Goal: Task Accomplishment & Management: Complete application form

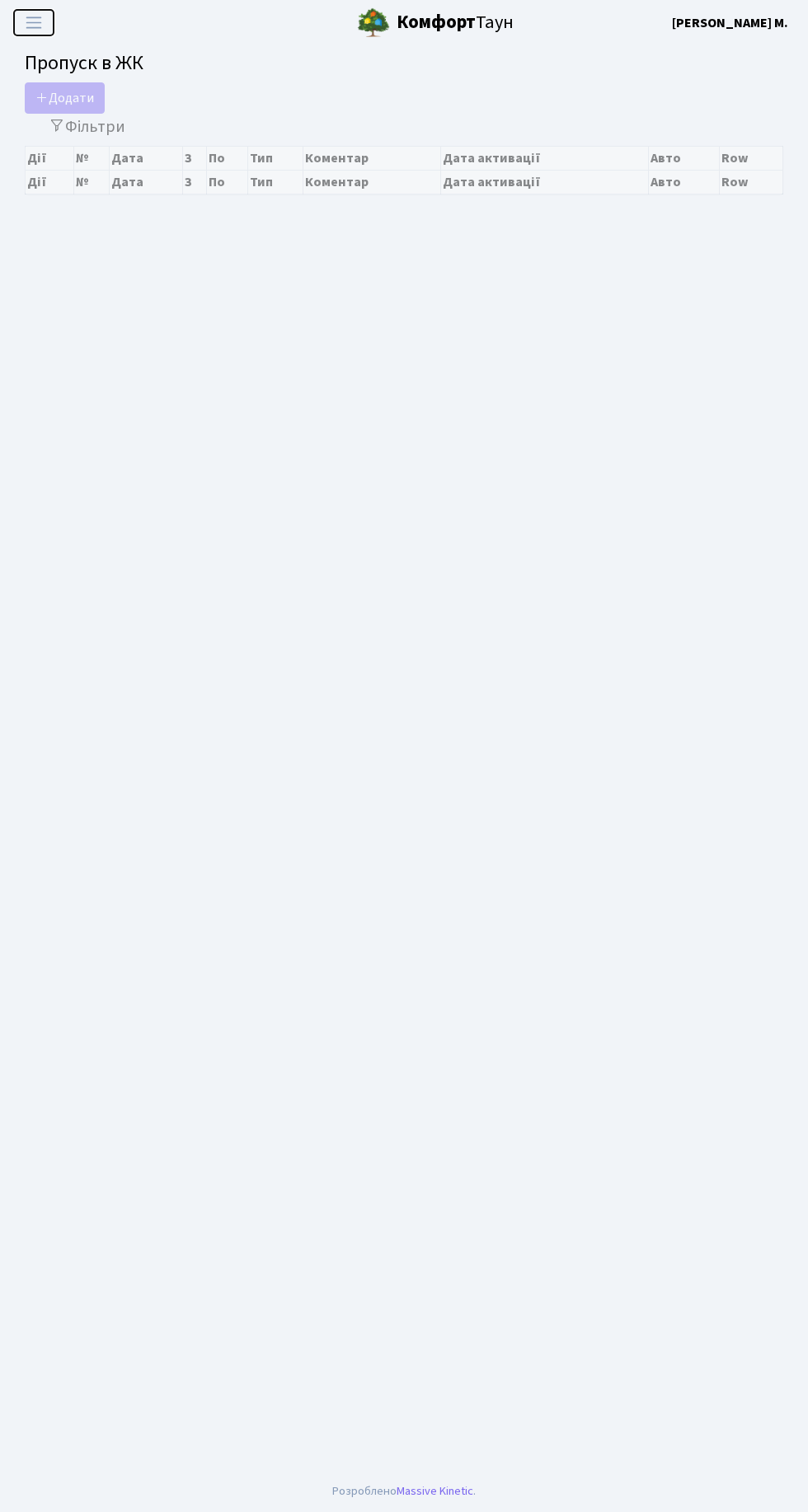
click at [33, 26] on span "Переключити навігацію" at bounding box center [34, 23] width 25 height 19
click at [46, 27] on span "Переключити навігацію" at bounding box center [34, 23] width 25 height 19
select select "25"
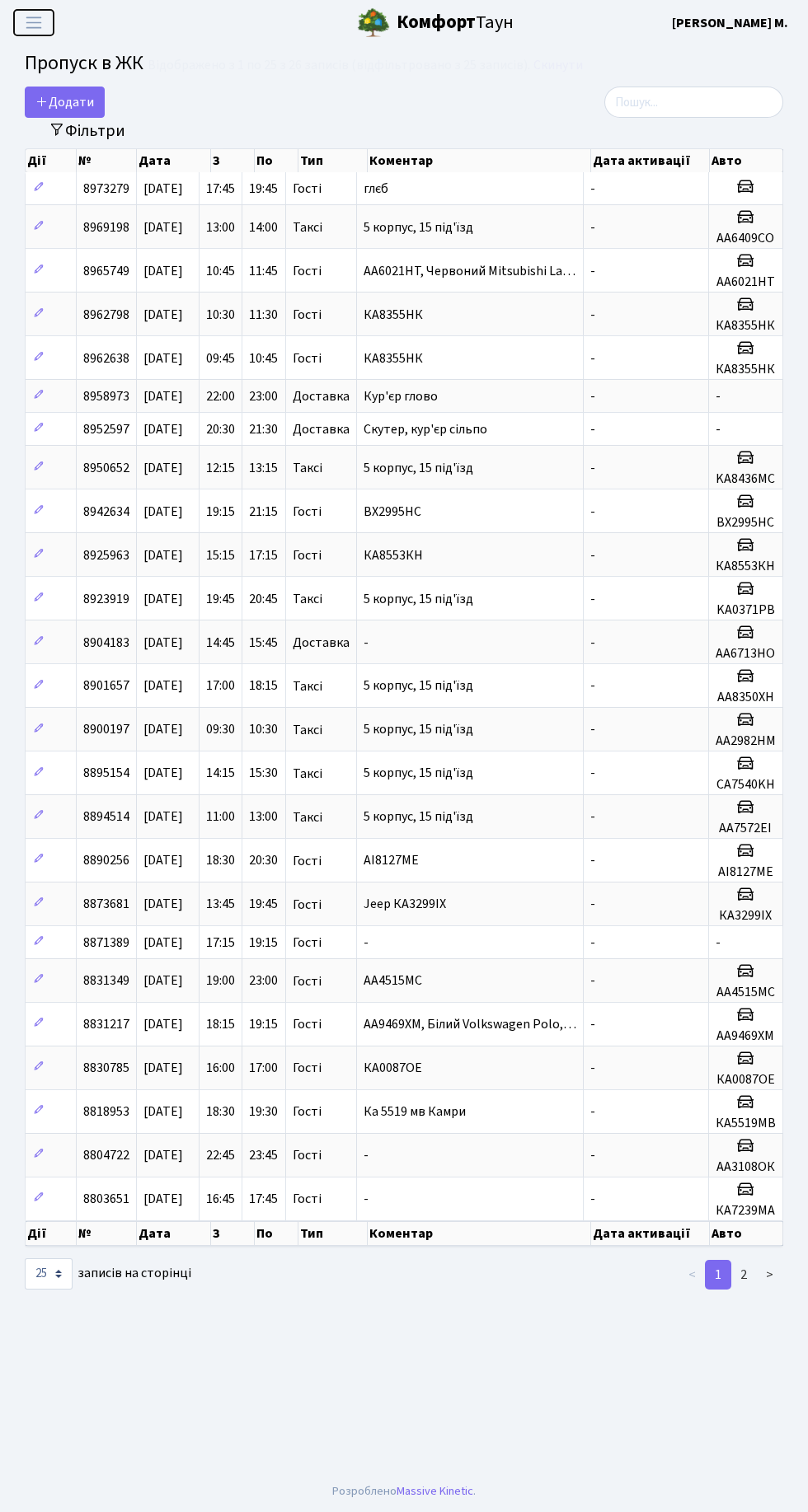
click at [46, 28] on span "Переключити навігацію" at bounding box center [34, 23] width 25 height 19
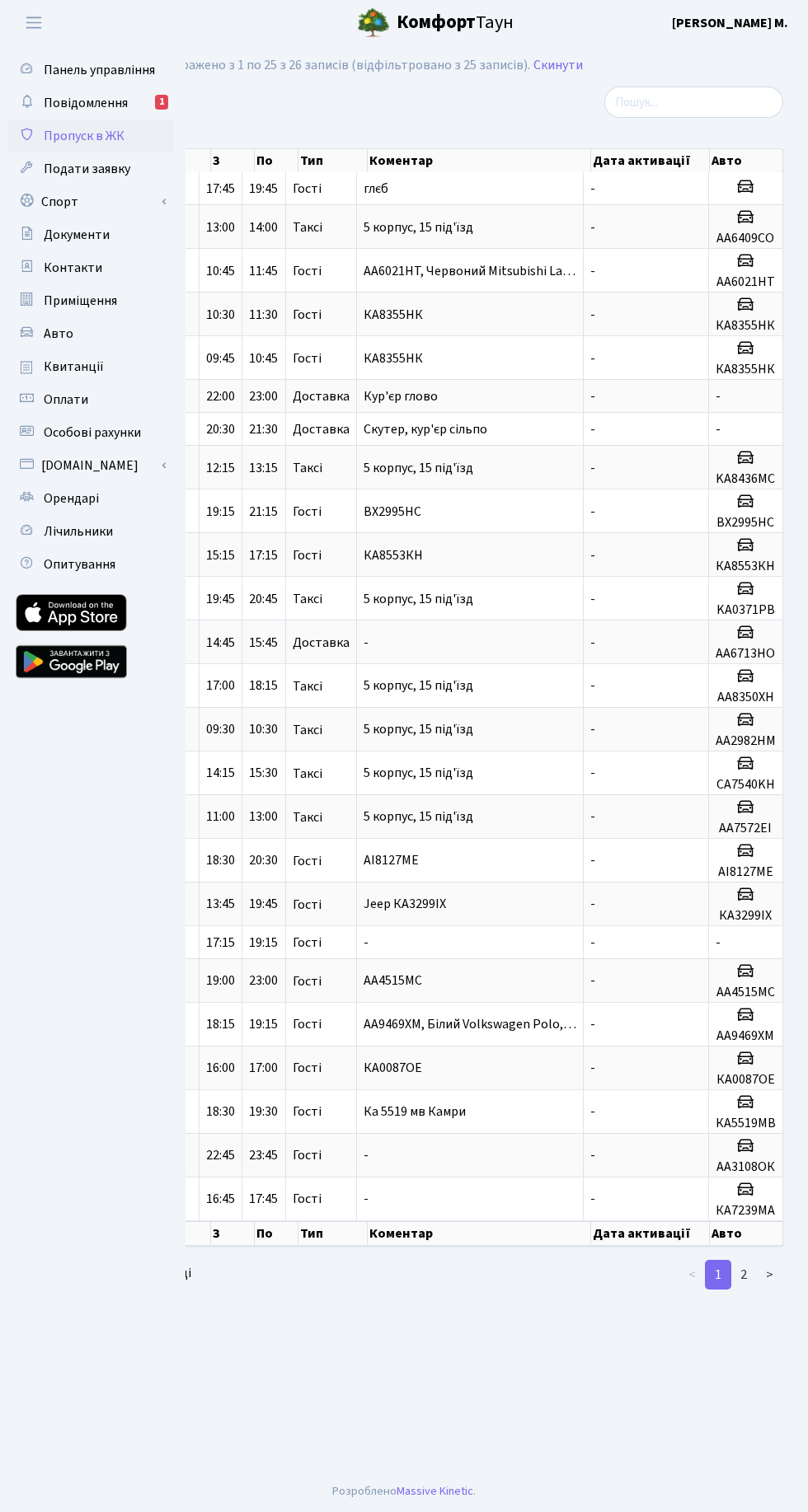
click at [119, 89] on link "Повідомлення 1" at bounding box center [90, 103] width 164 height 33
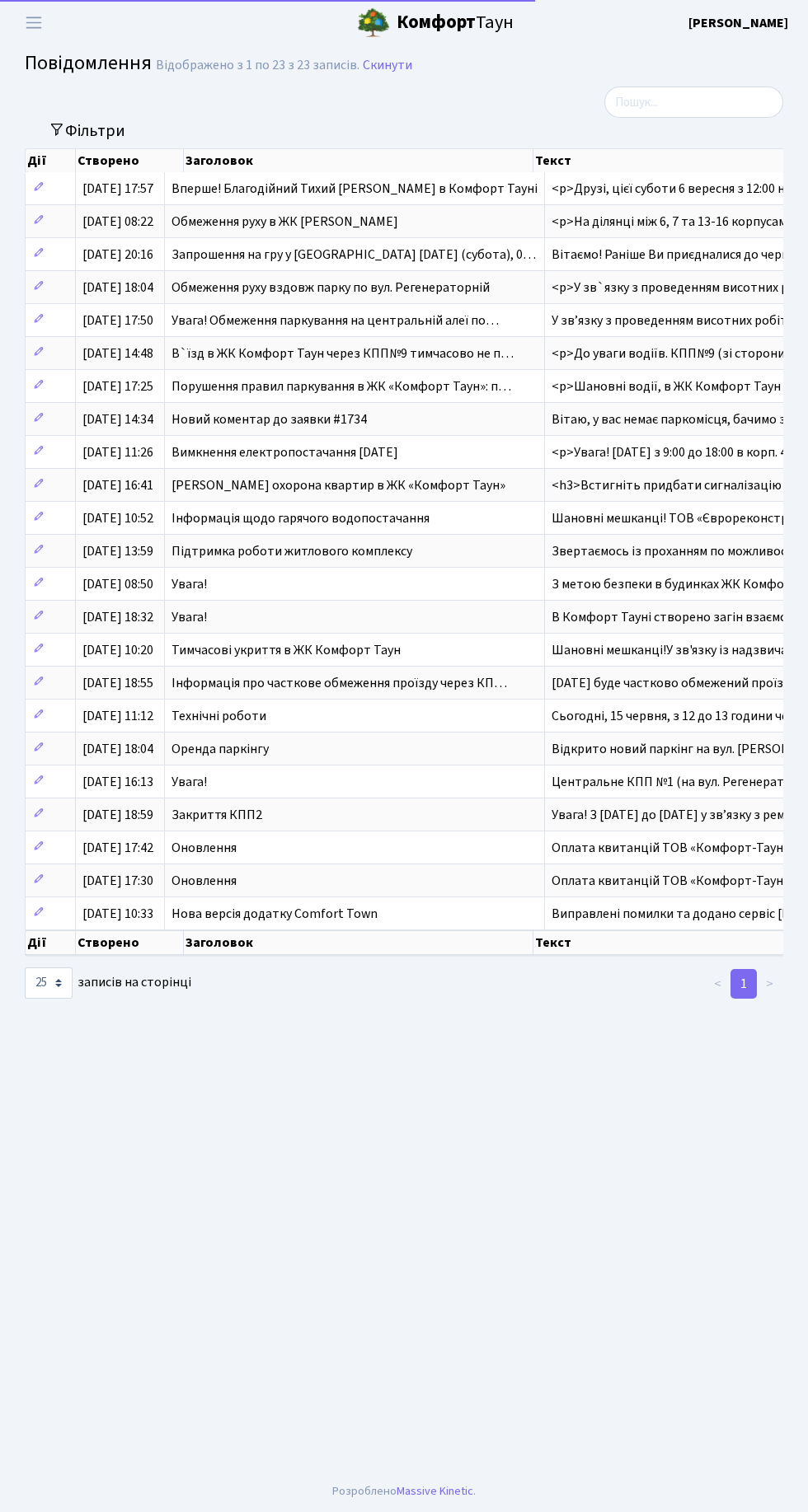
select select "25"
click at [24, 27] on span "Переключити навігацію" at bounding box center [34, 23] width 25 height 19
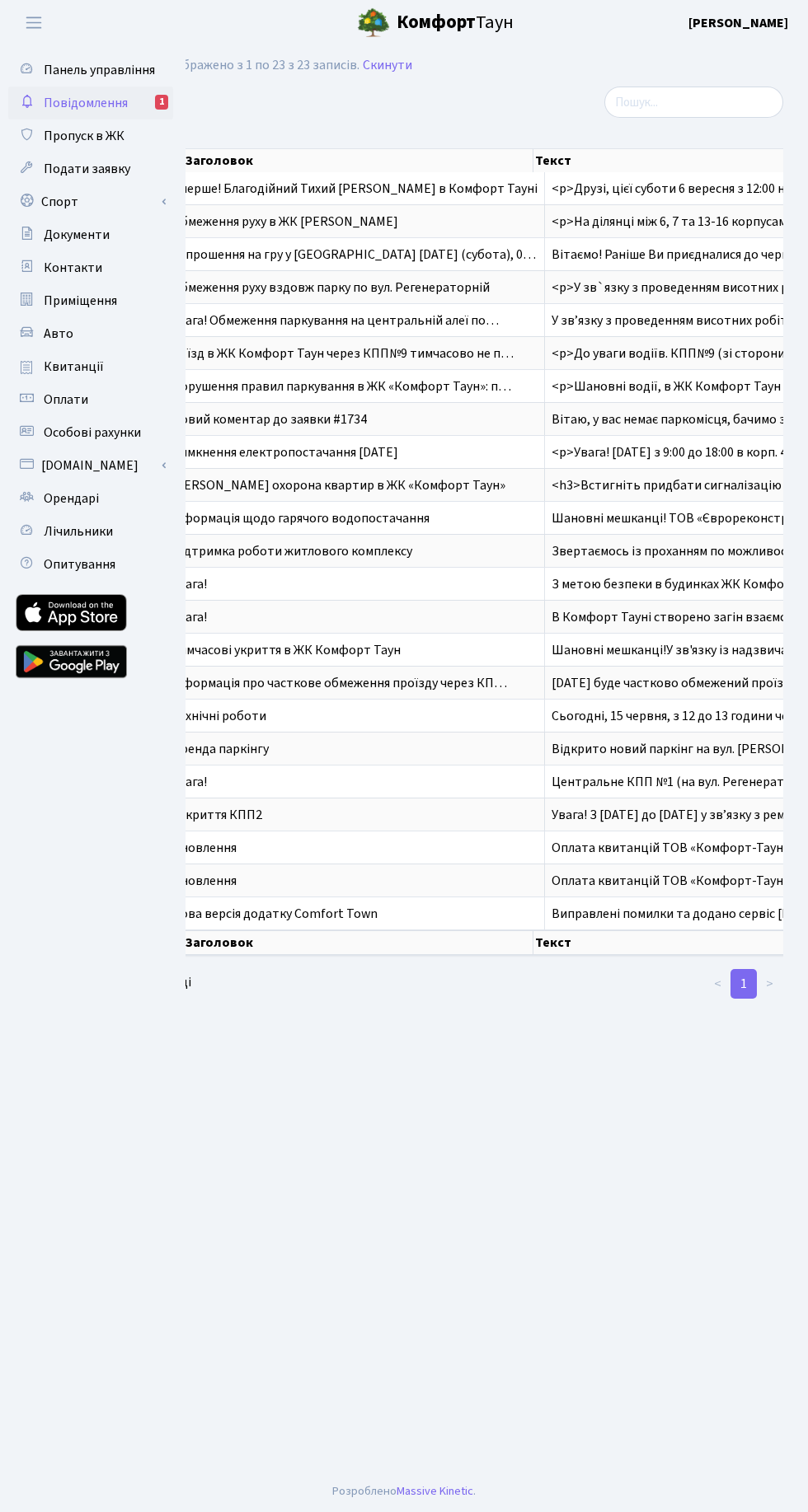
click at [122, 163] on span "Подати заявку" at bounding box center [87, 168] width 87 height 18
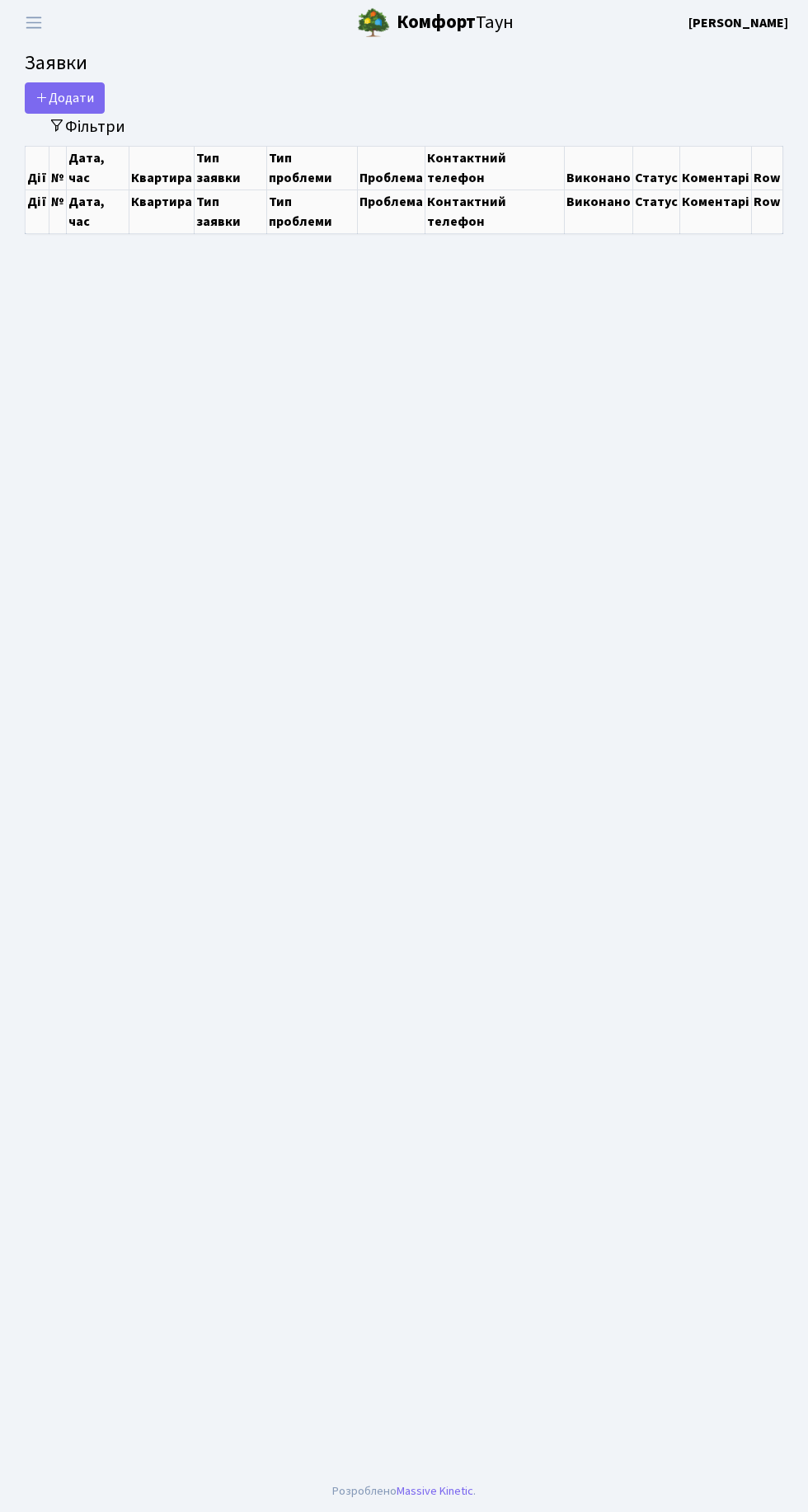
select select "25"
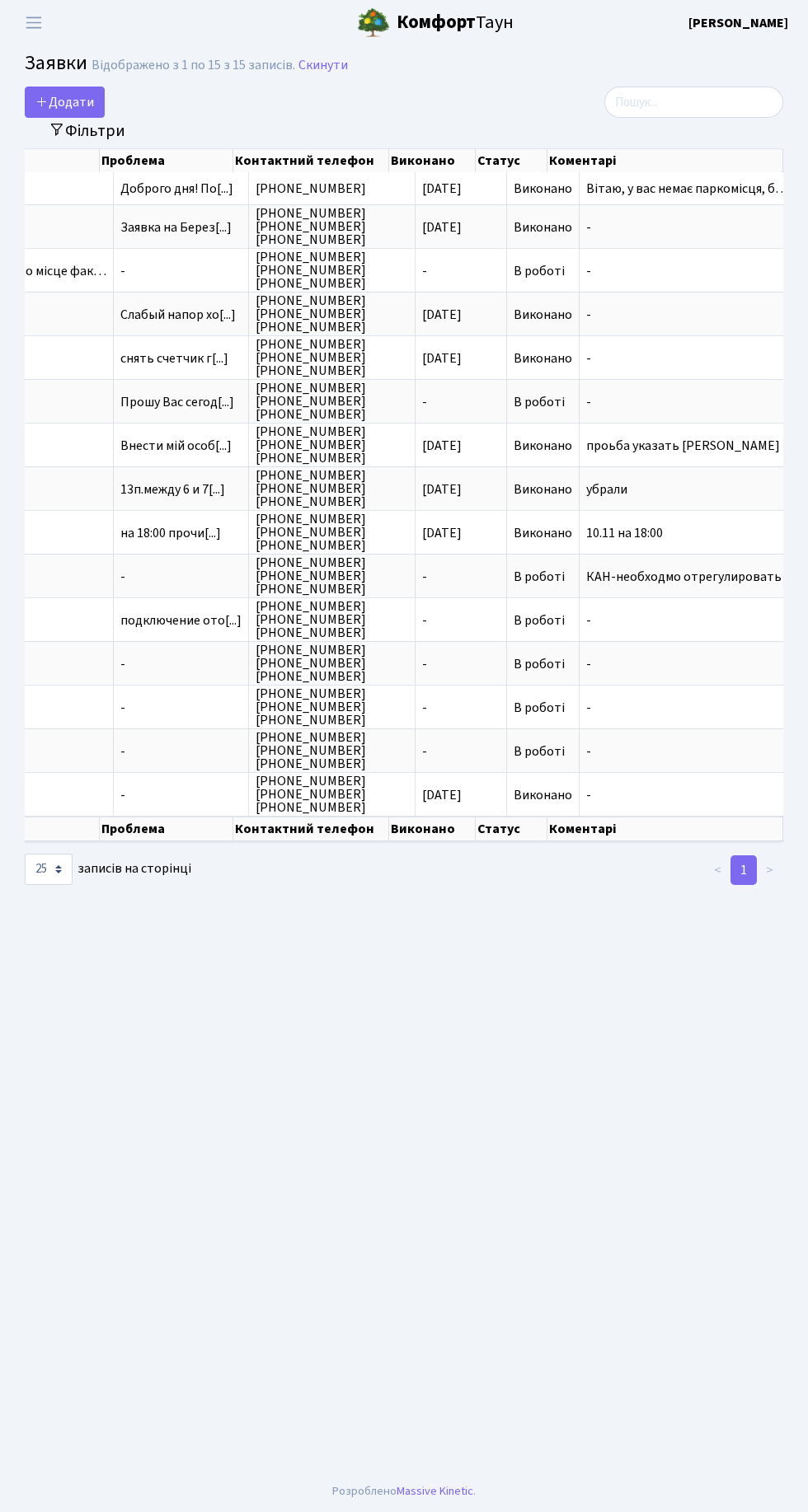
click at [678, 186] on span "Вітаю, у вас немає паркомісця, б…" at bounding box center [724, 189] width 276 height 13
click at [160, 195] on span "Доброго дня! По[...]" at bounding box center [177, 188] width 113 height 18
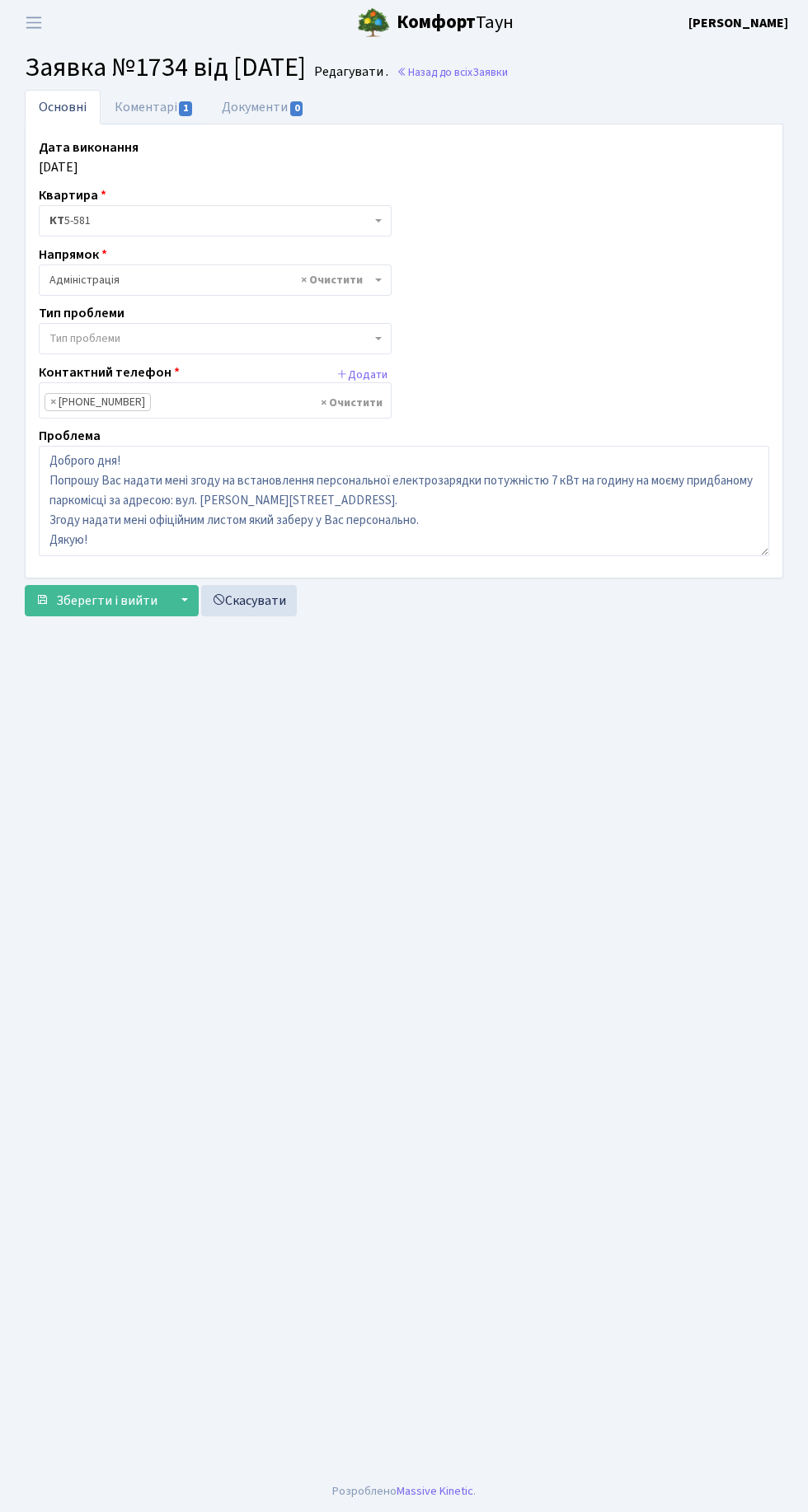
click at [152, 97] on link "Коментарі 1" at bounding box center [154, 107] width 107 height 34
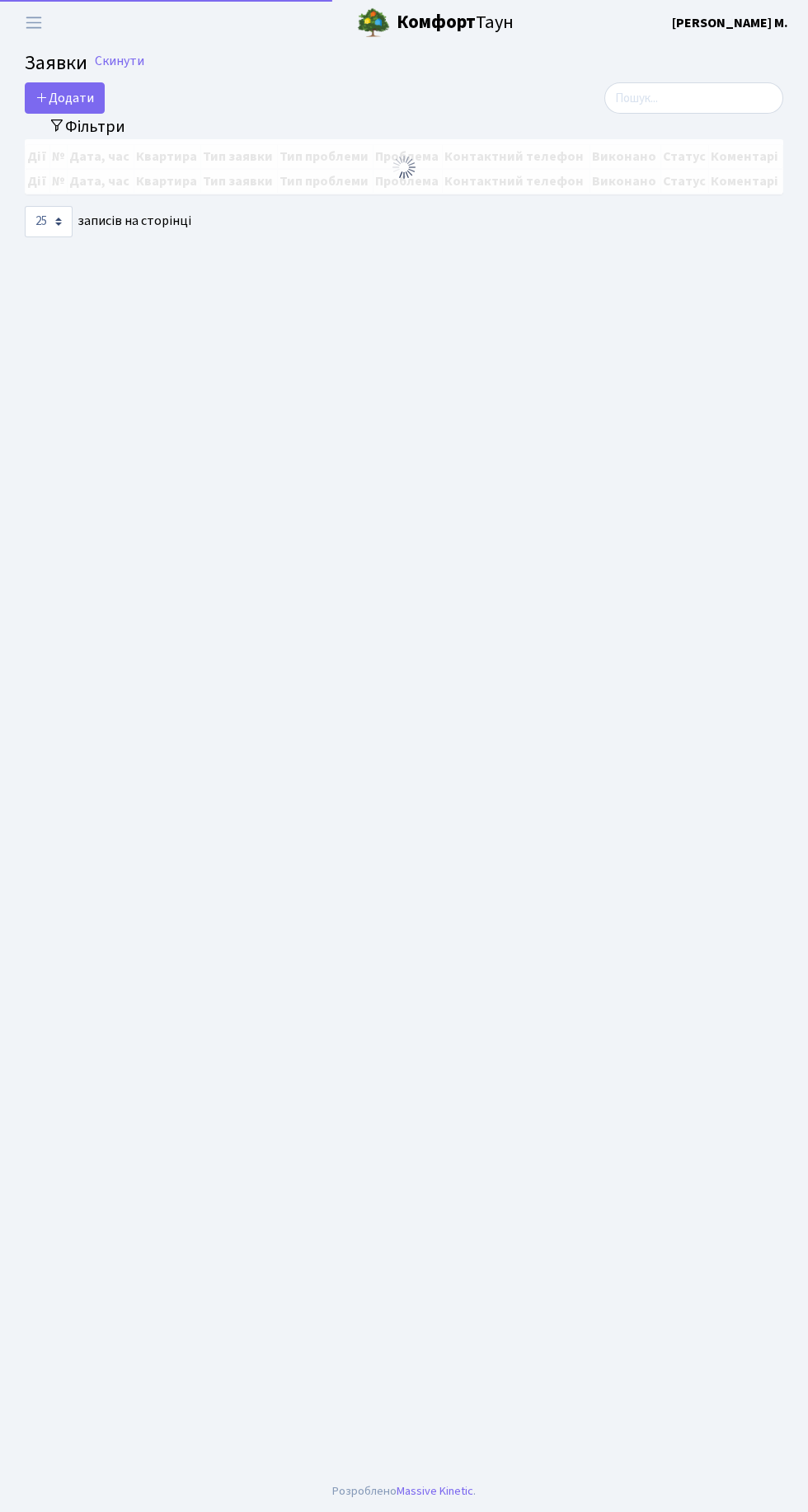
select select "25"
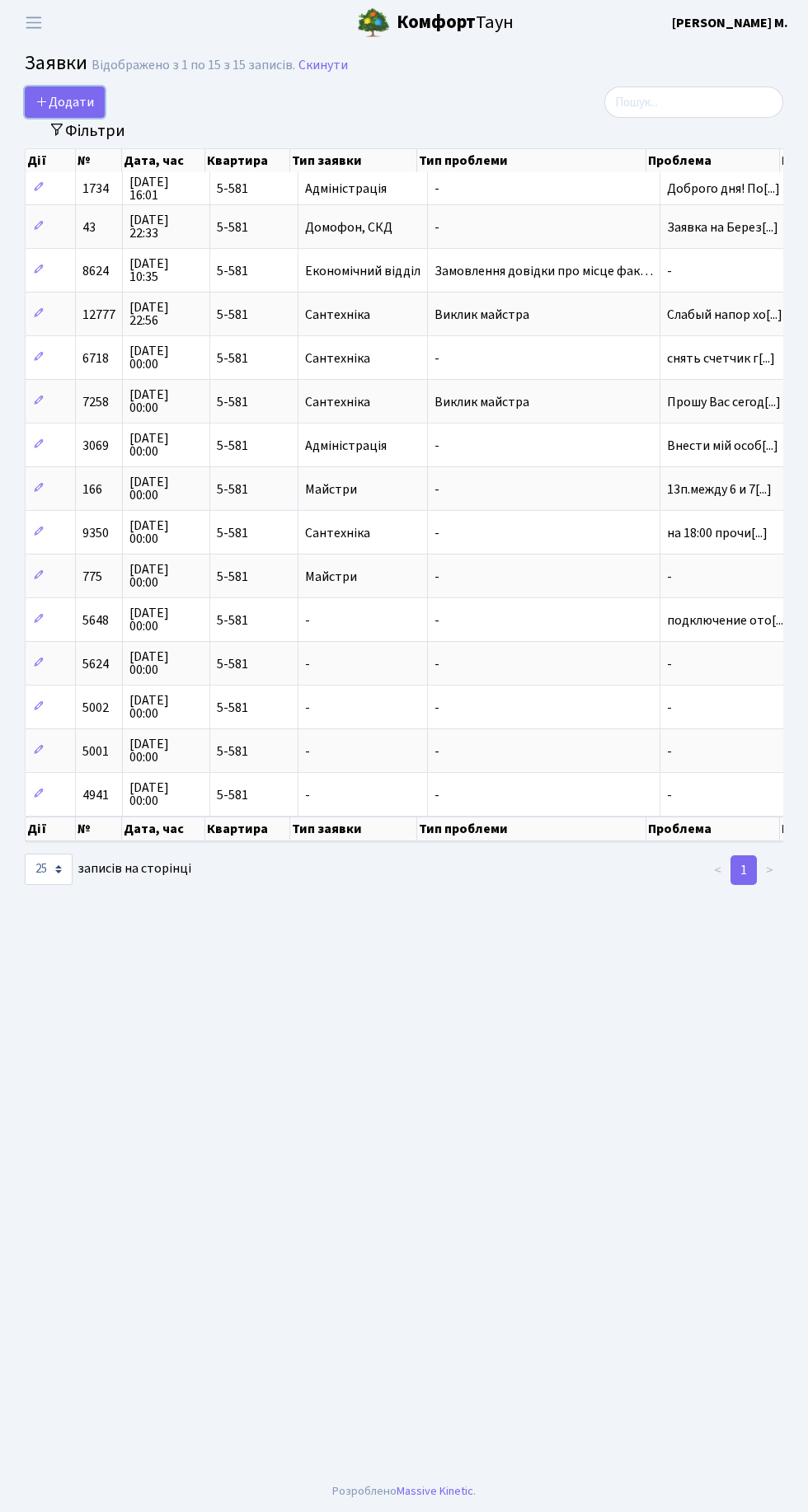
click at [67, 105] on span "Додати" at bounding box center [65, 102] width 59 height 18
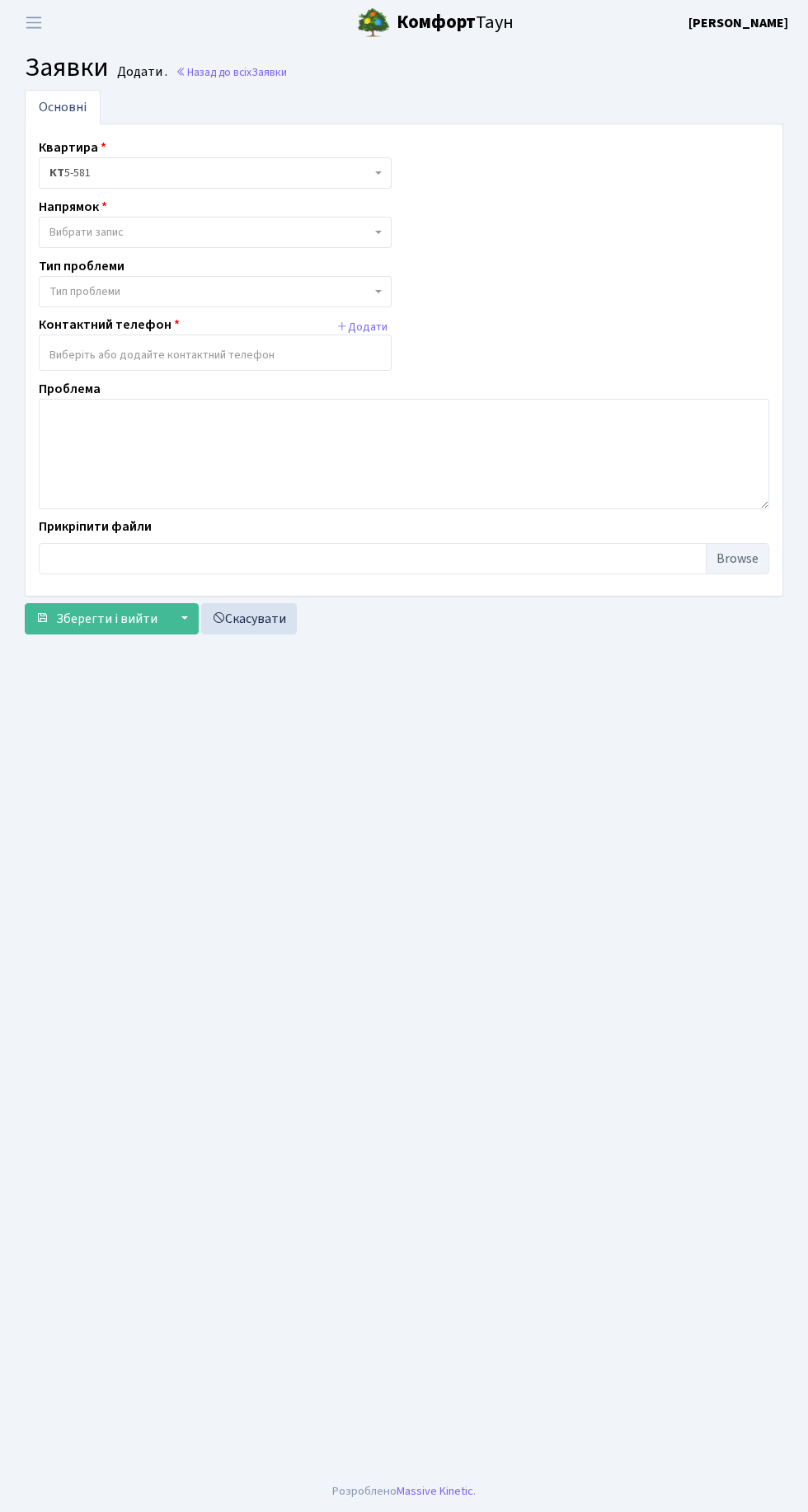
click at [325, 239] on span "Вибрати запис" at bounding box center [210, 232] width 321 height 16
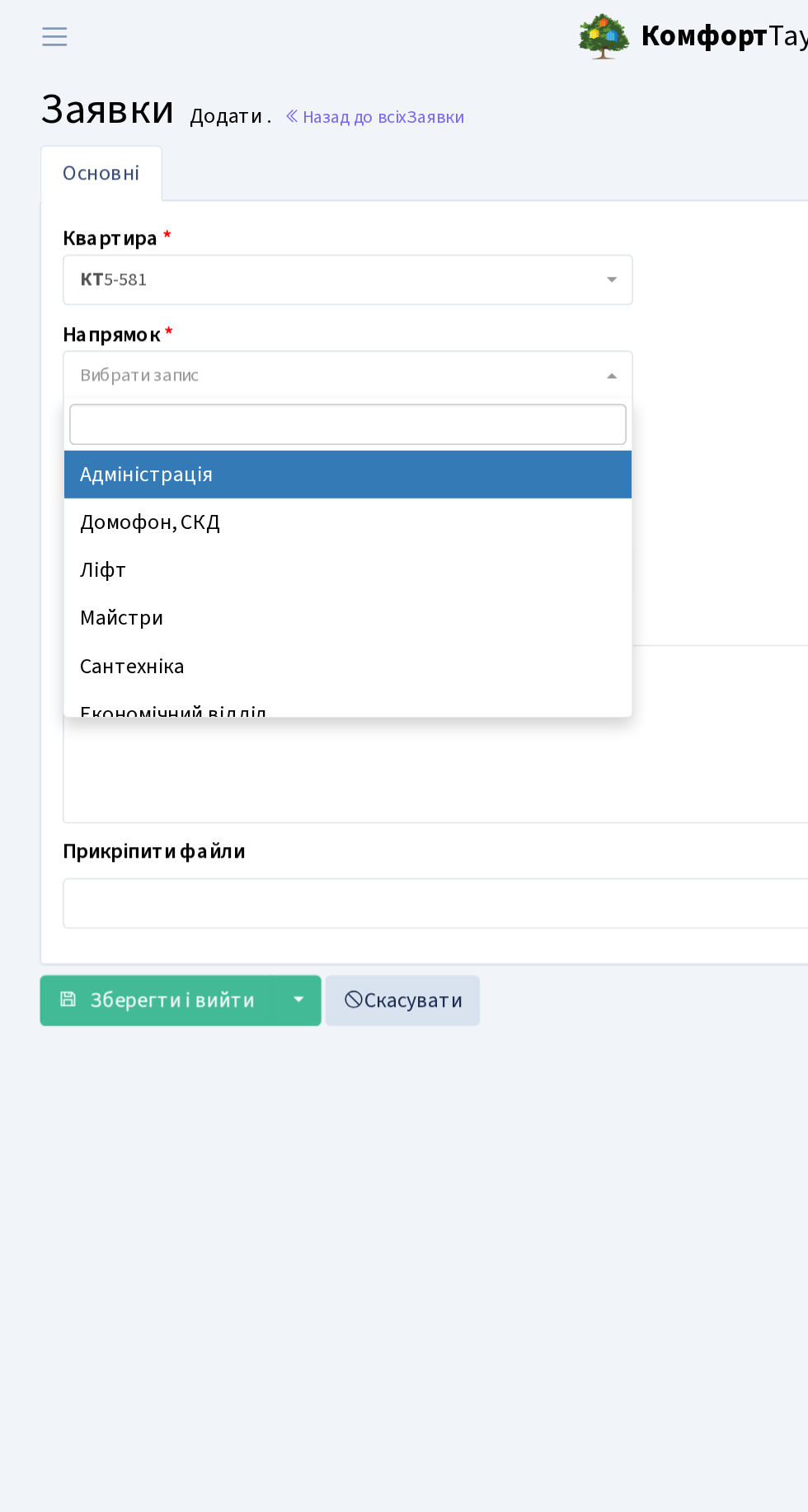
select select "16"
select select
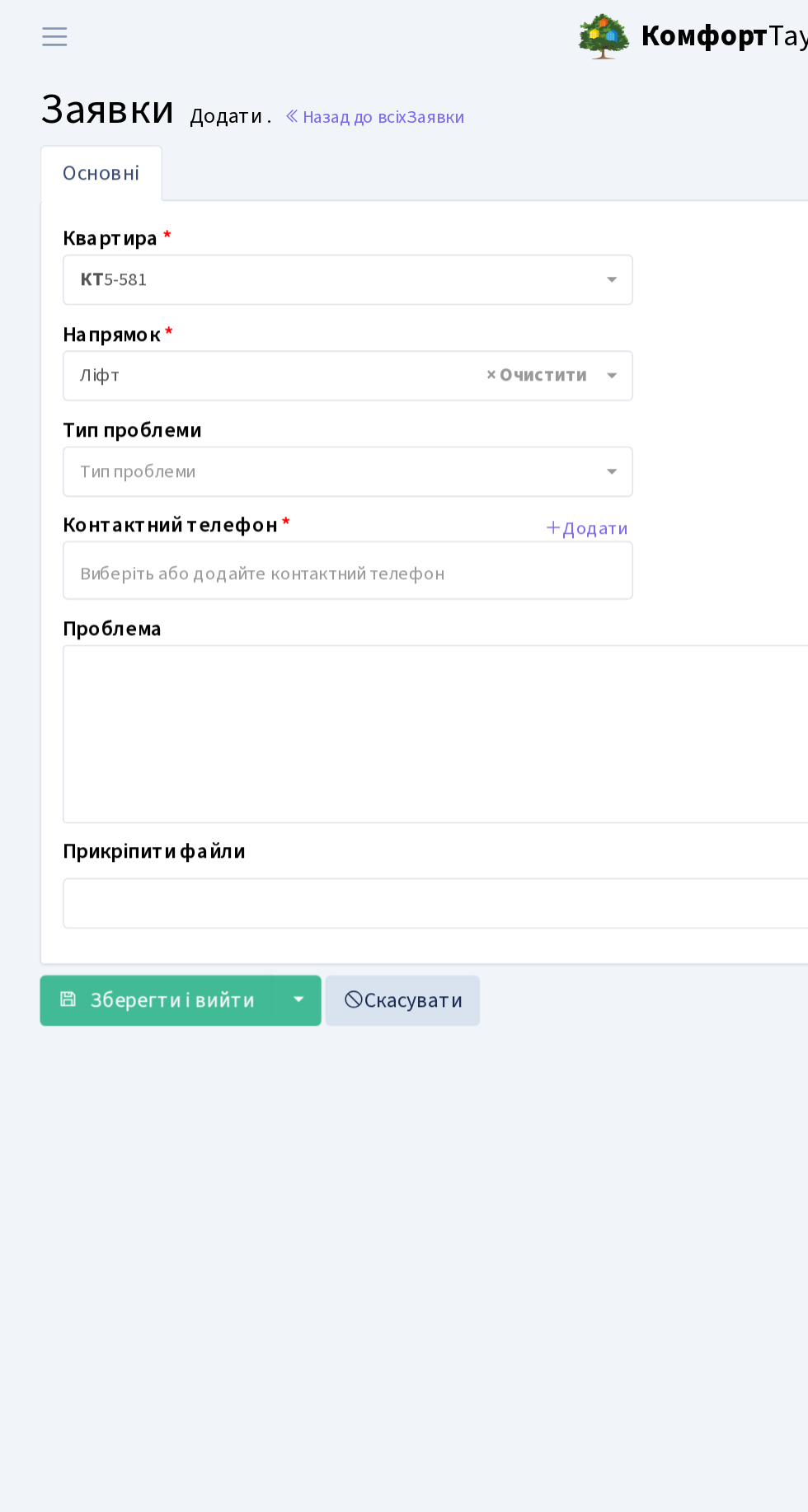
click at [265, 283] on span "Тип проблеми" at bounding box center [210, 291] width 321 height 16
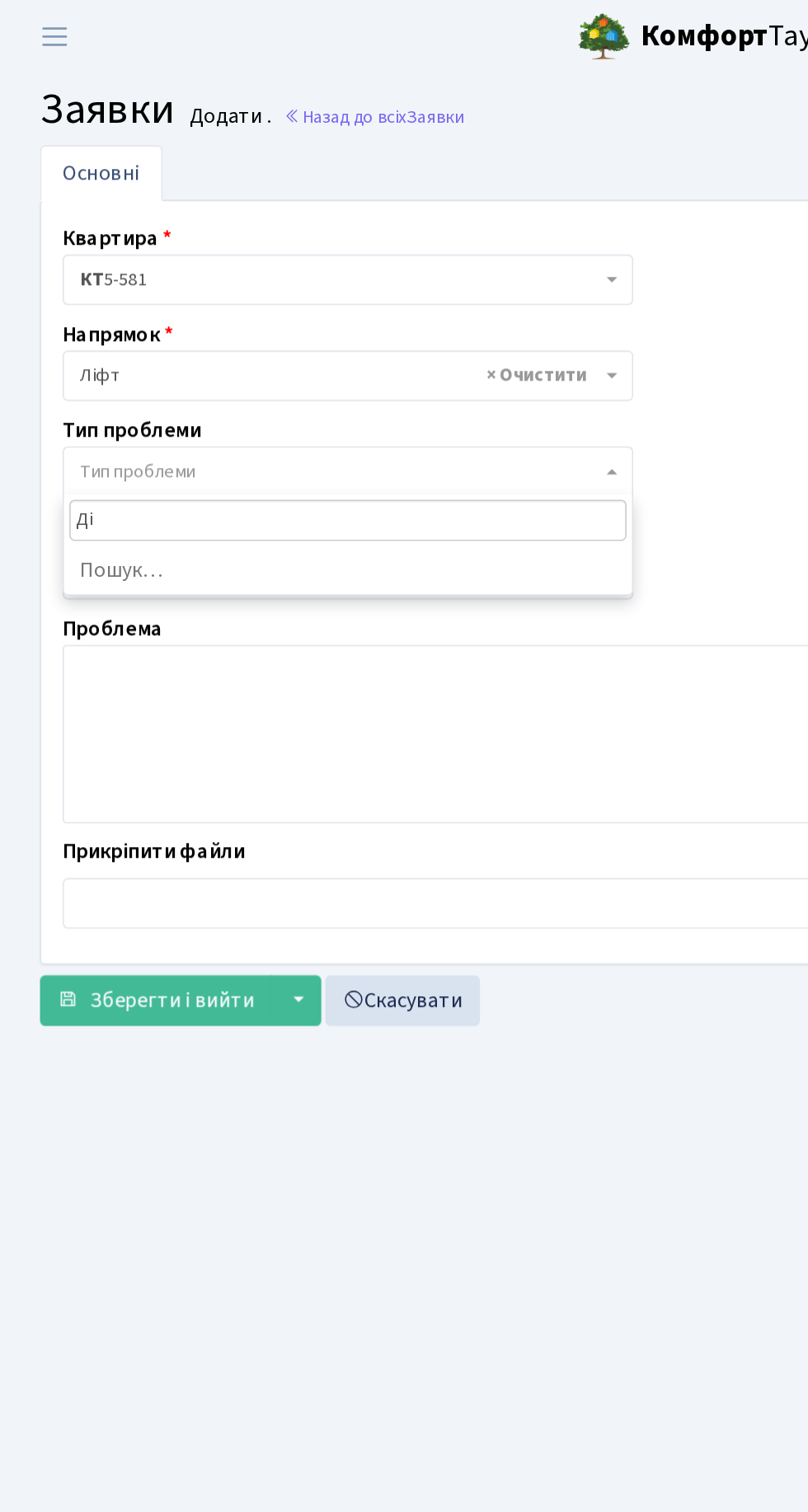
type input "Д"
click at [369, 298] on span "Тип проблеми" at bounding box center [215, 291] width 353 height 31
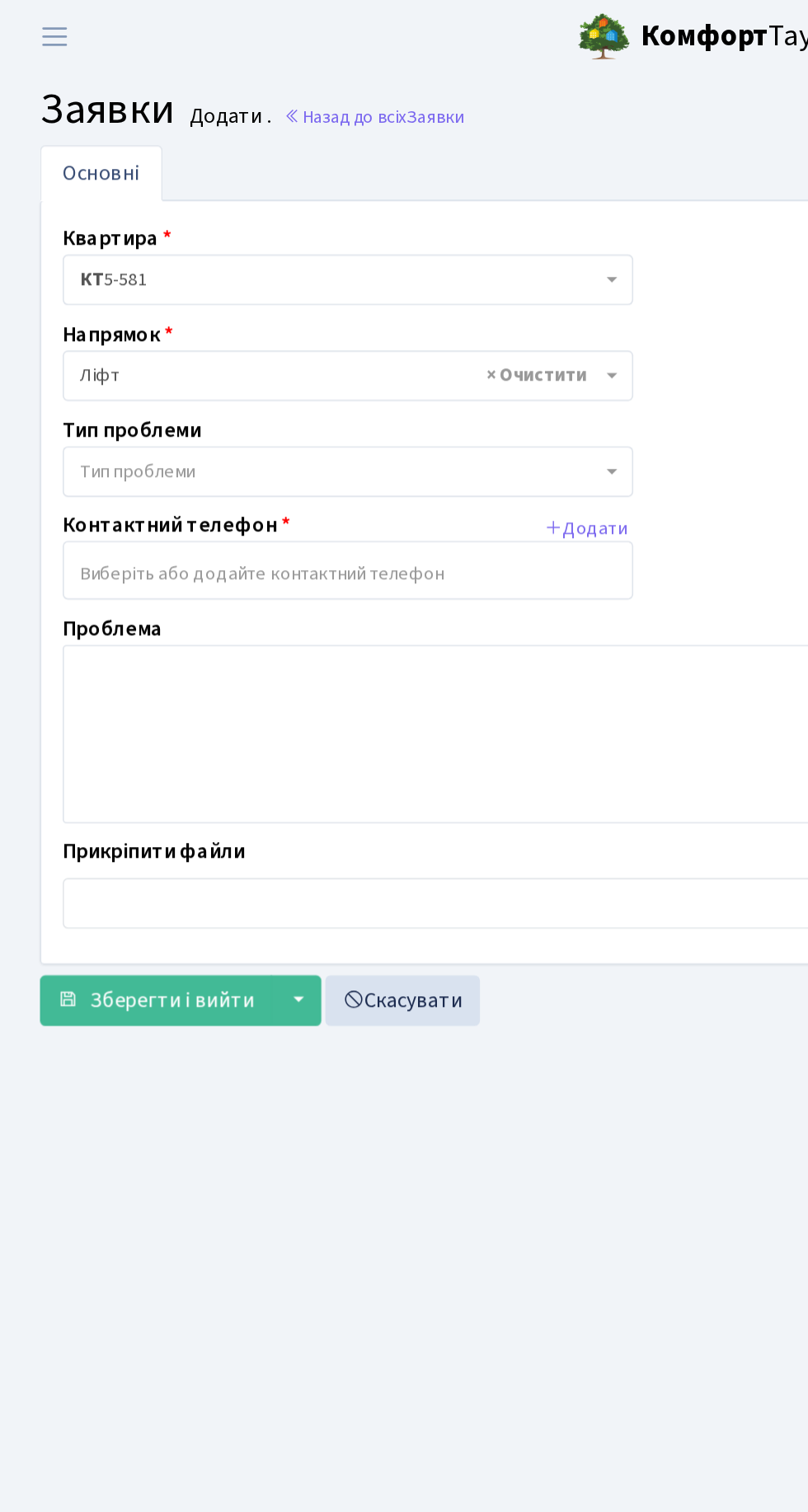
click at [273, 353] on input "search" at bounding box center [215, 354] width 351 height 29
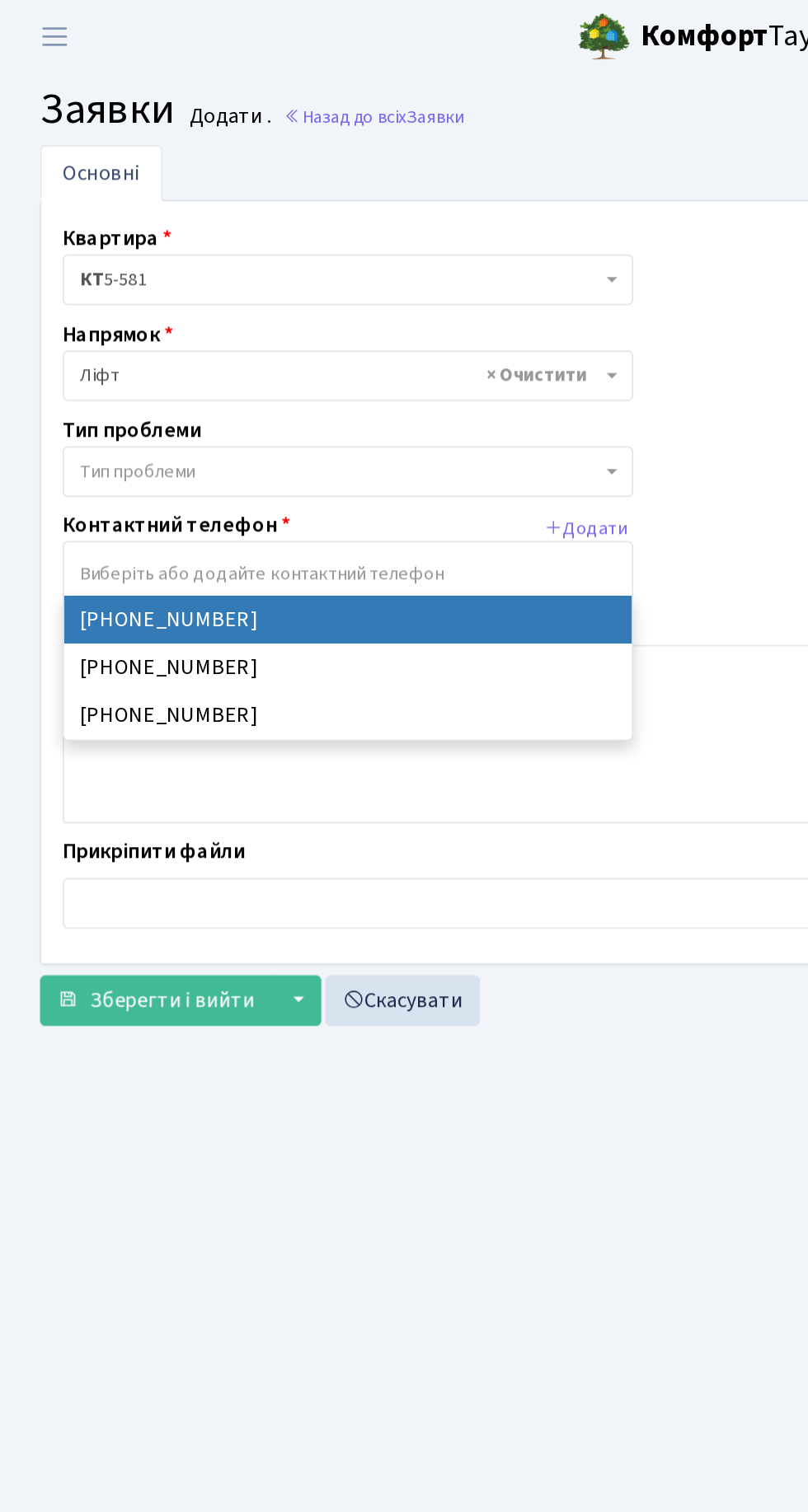
click at [459, 373] on div "Квартира <b>КТ</b>&nbsp;&nbsp;&nbsp;&nbsp;5-581 КТ 5-581 Напрямок - Адміністрац…" at bounding box center [404, 360] width 755 height 445
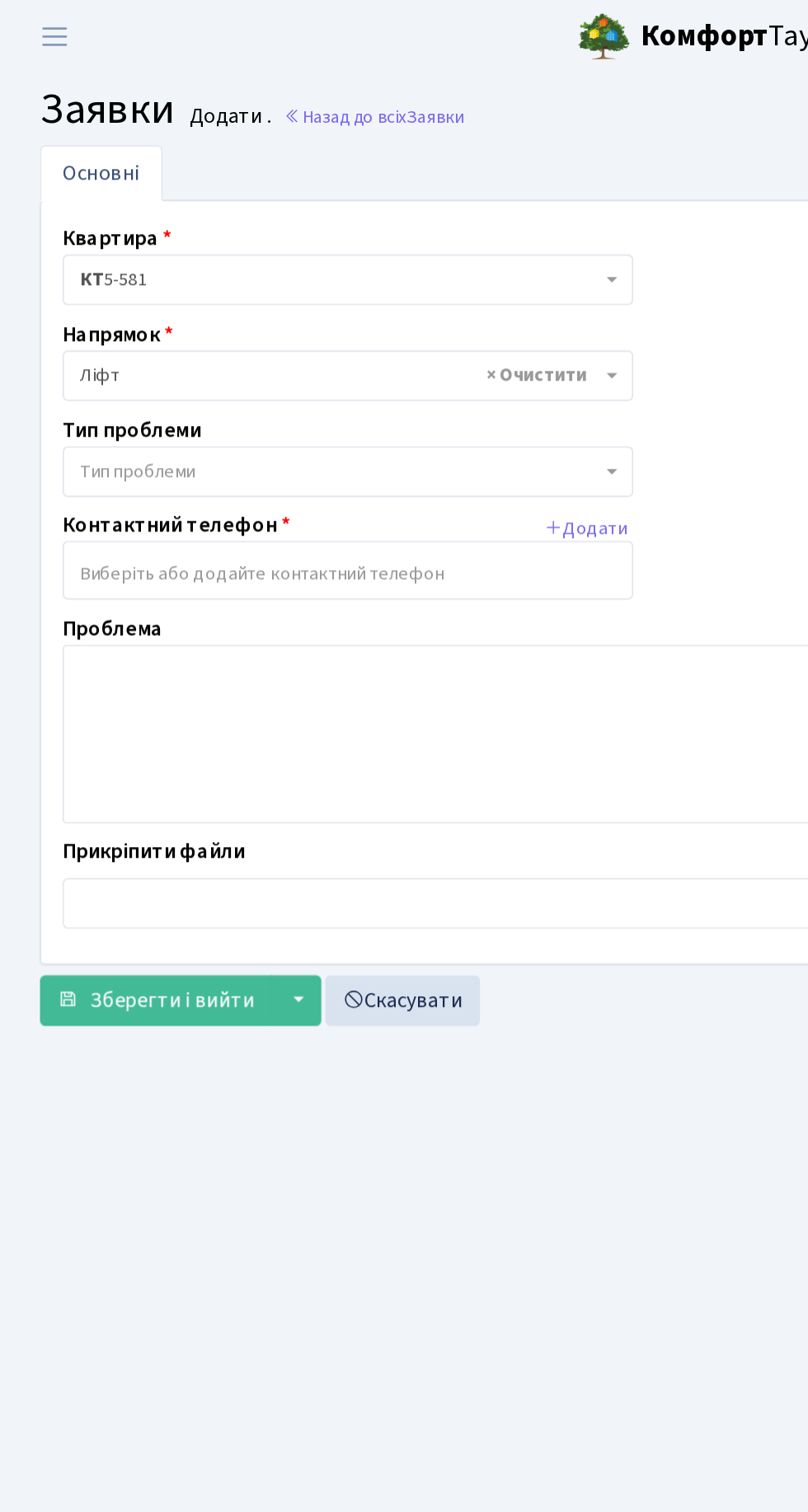
click at [351, 292] on span "Тип проблеми" at bounding box center [210, 291] width 321 height 16
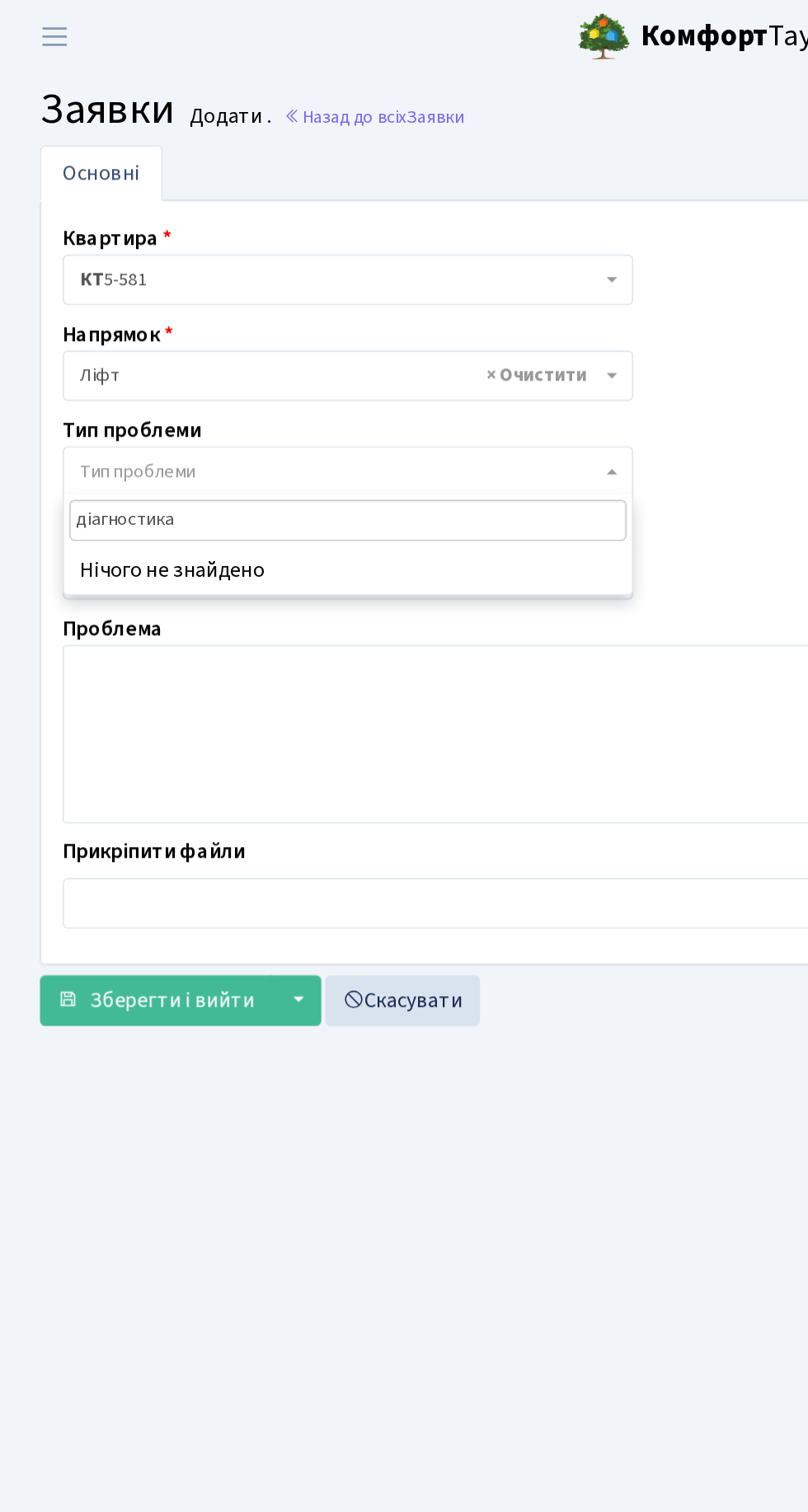
click at [63, 321] on input "діагностика" at bounding box center [215, 321] width 344 height 26
type input "Діагностика"
click at [314, 323] on input "Діагностика" at bounding box center [215, 321] width 344 height 26
click at [374, 292] on span "Тип проблеми" at bounding box center [215, 291] width 353 height 31
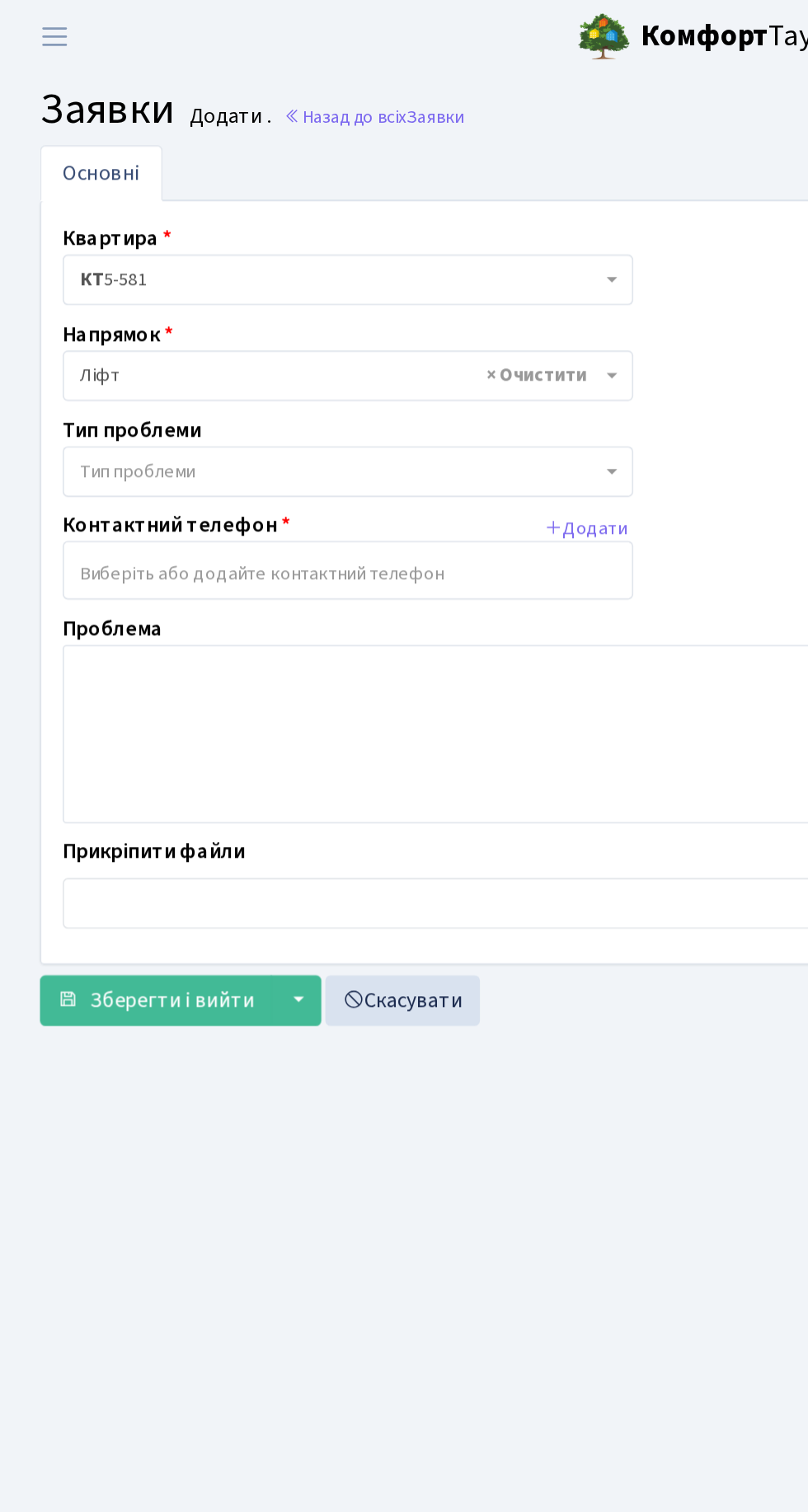
click at [202, 238] on span "× Ліфт" at bounding box center [210, 232] width 321 height 16
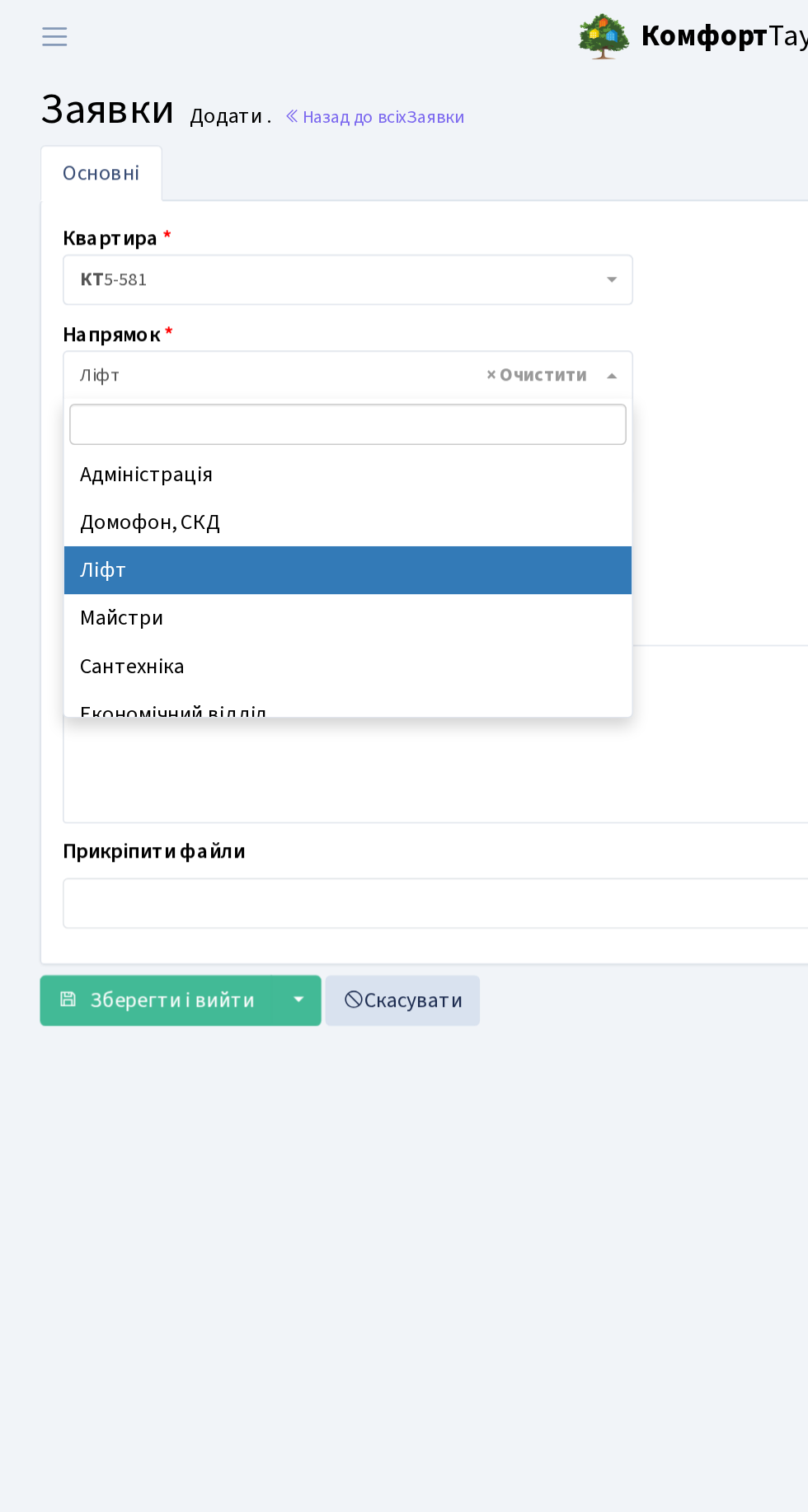
click at [456, 338] on div "Квартира <b>КТ</b>&nbsp;&nbsp;&nbsp;&nbsp;5-581 КТ 5-581 Напрямок - Адміністрац…" at bounding box center [404, 360] width 755 height 445
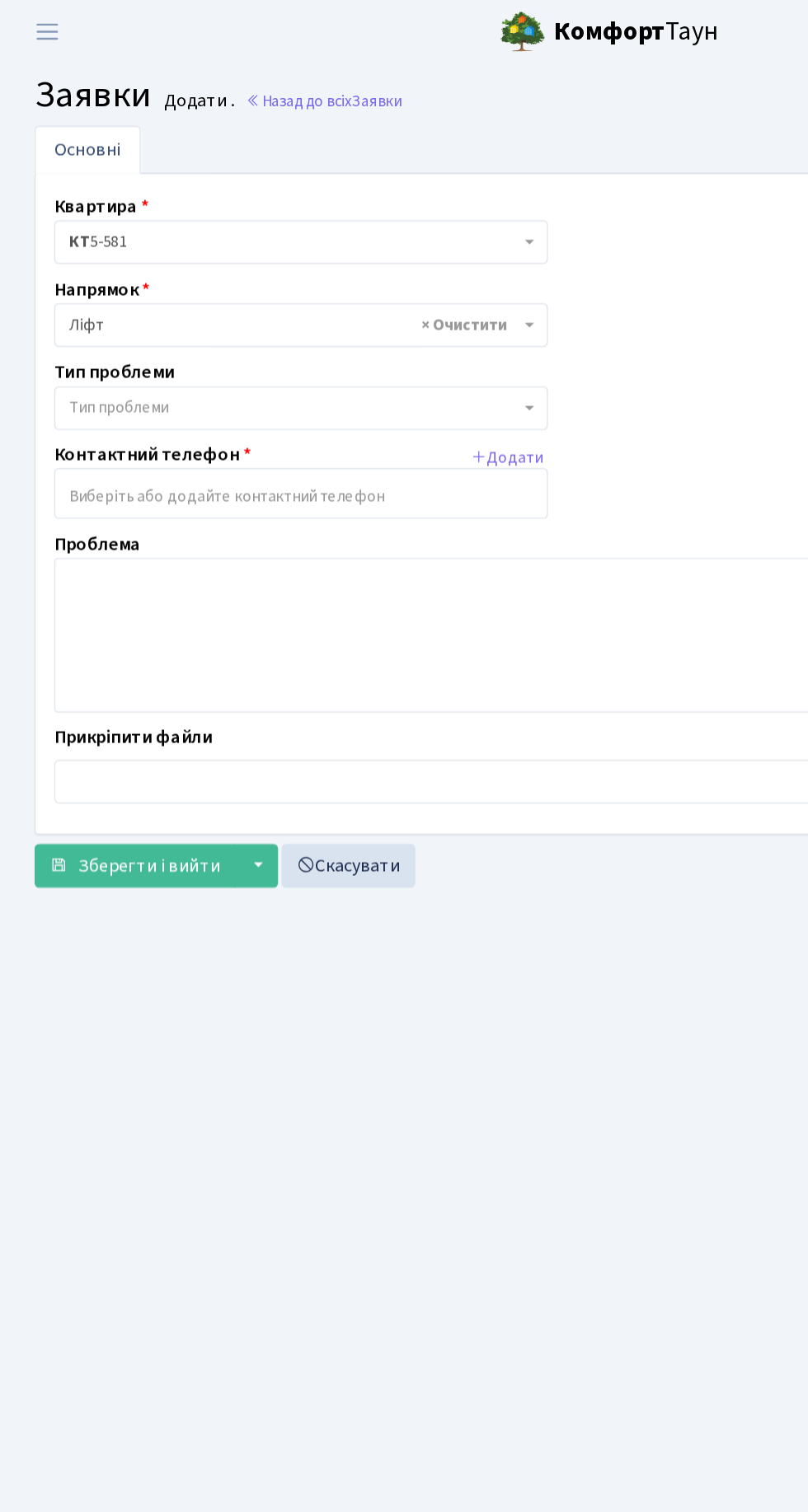
click at [120, 356] on input "search" at bounding box center [215, 354] width 351 height 29
type input "0960387166"
click at [472, 343] on div "Квартира <b>КТ</b>&nbsp;&nbsp;&nbsp;&nbsp;5-581 КТ 5-581 Напрямок - Адміністрац…" at bounding box center [404, 360] width 755 height 445
click at [248, 618] on link "Скасувати" at bounding box center [249, 619] width 96 height 31
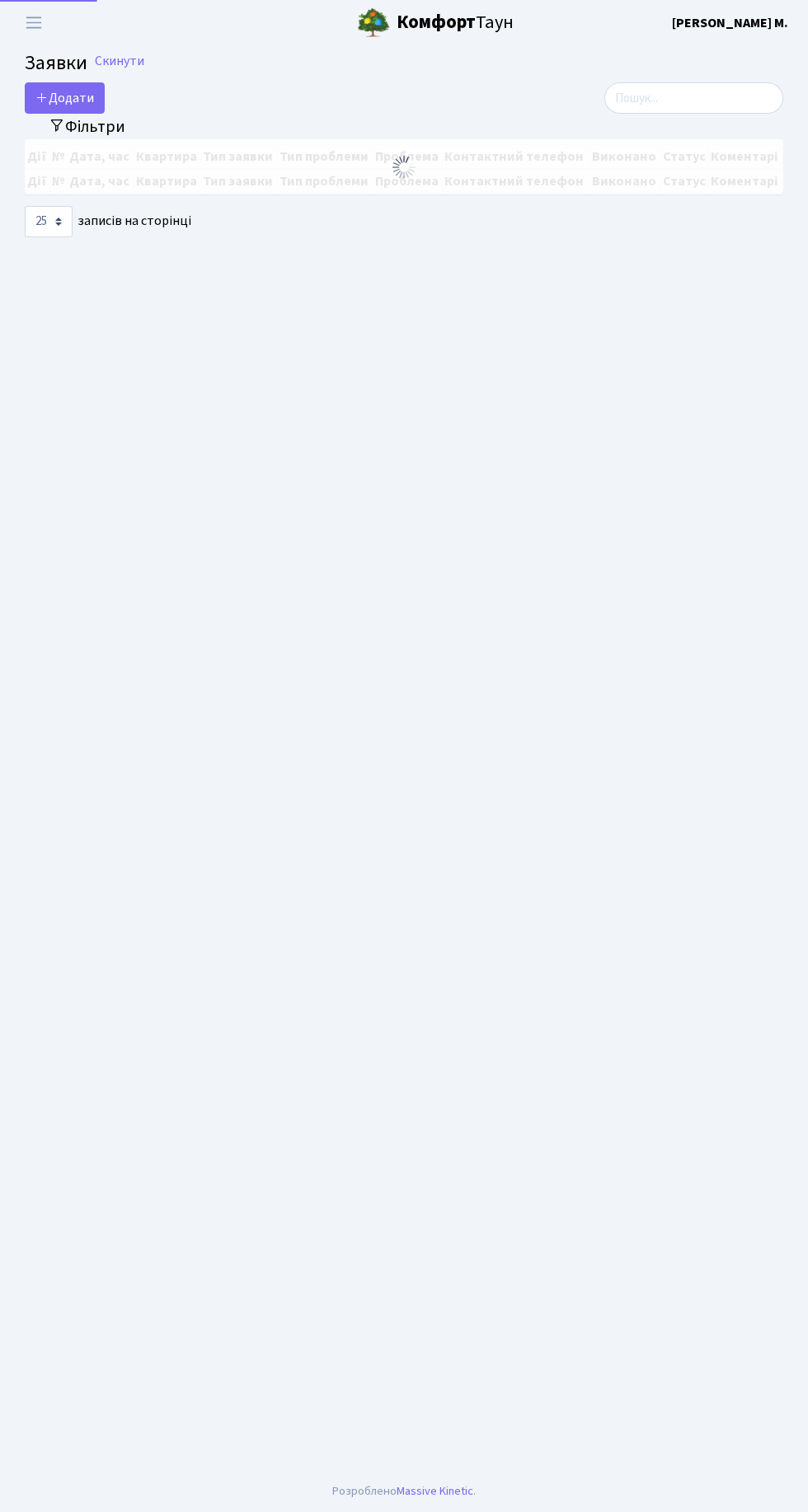
select select "25"
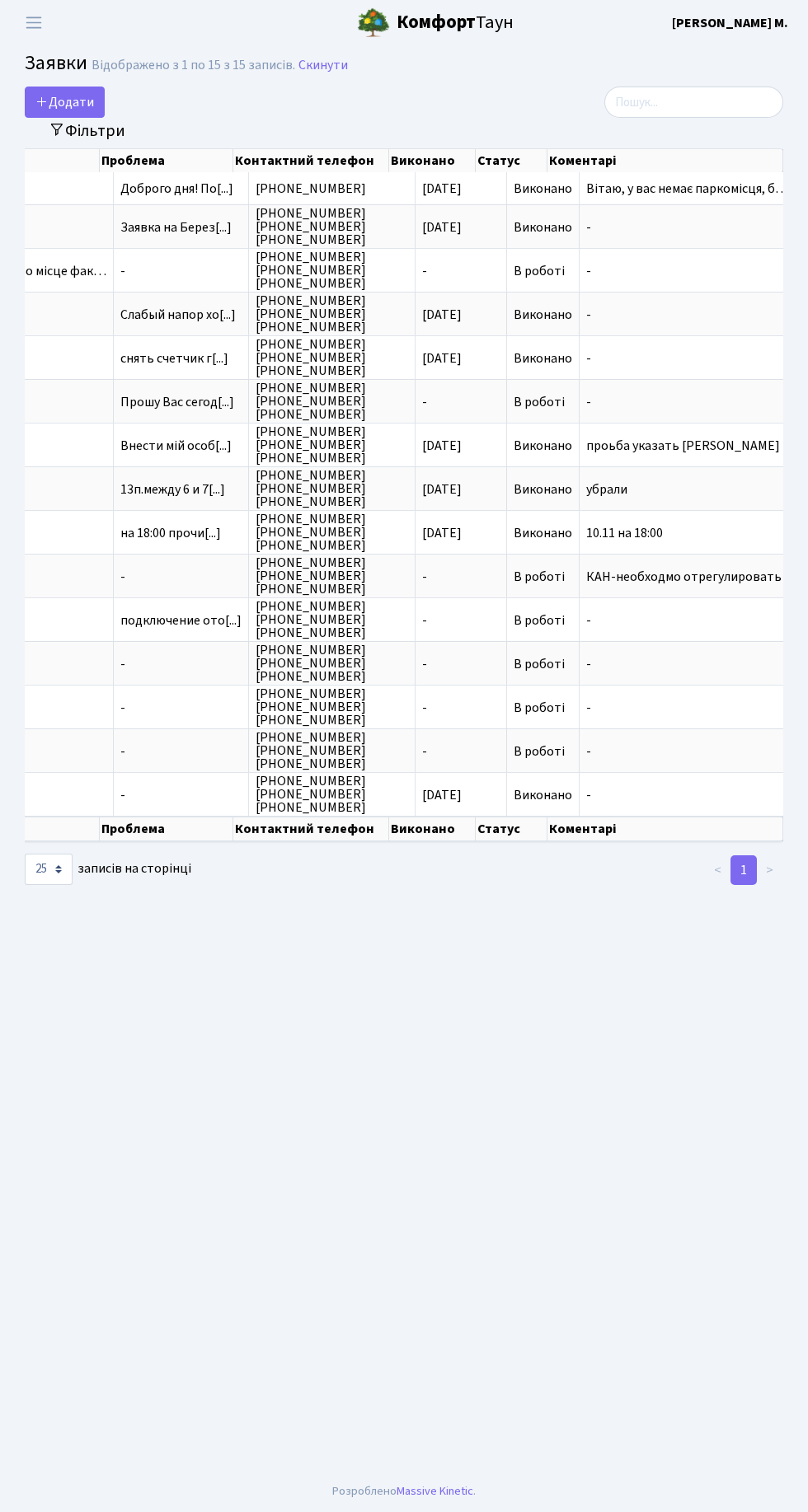
click at [693, 582] on td "КАН-необходмо отрегулировать окн…" at bounding box center [724, 576] width 289 height 44
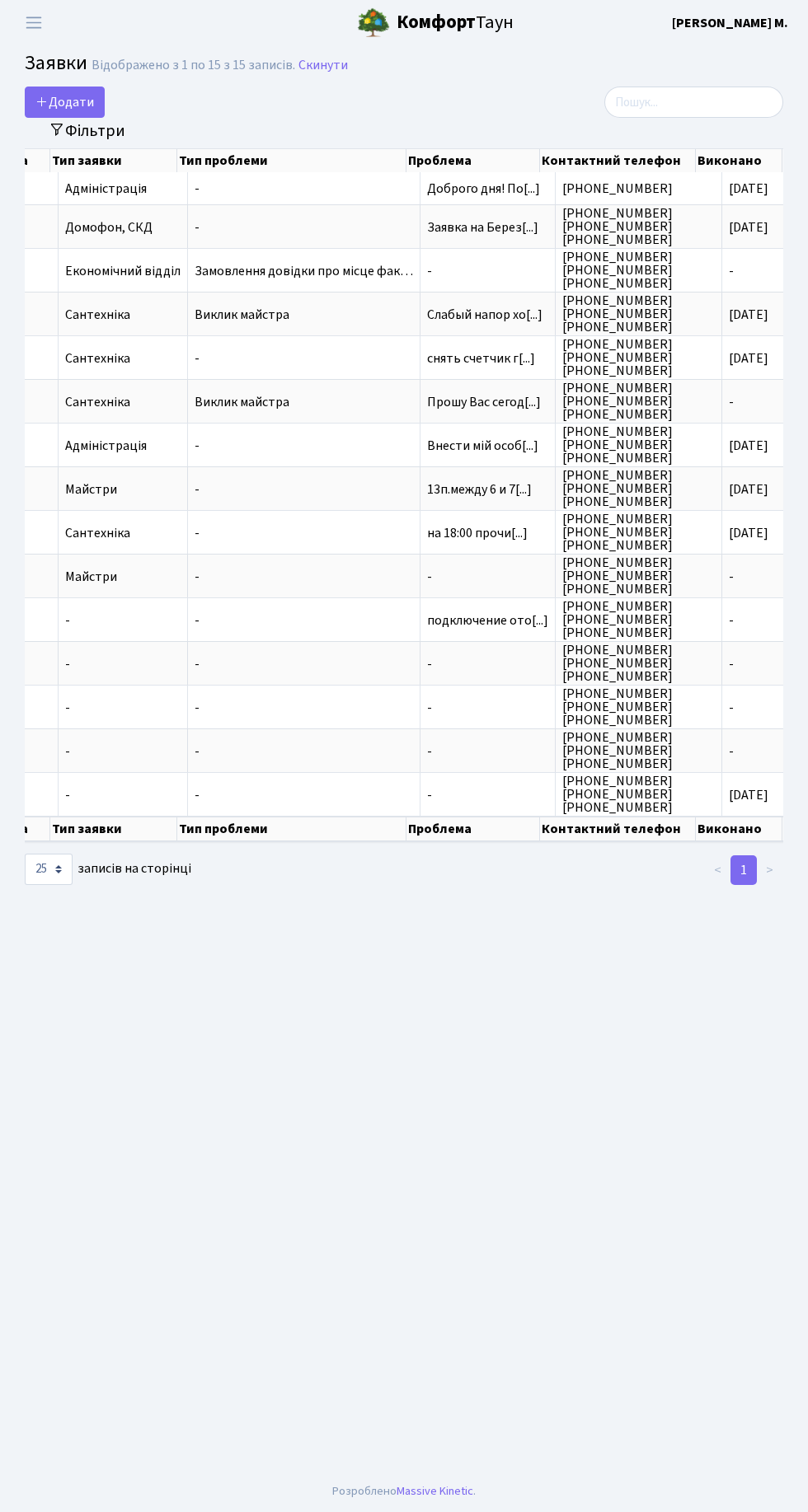
click at [516, 452] on td "Внести мій особ[...]" at bounding box center [488, 445] width 135 height 44
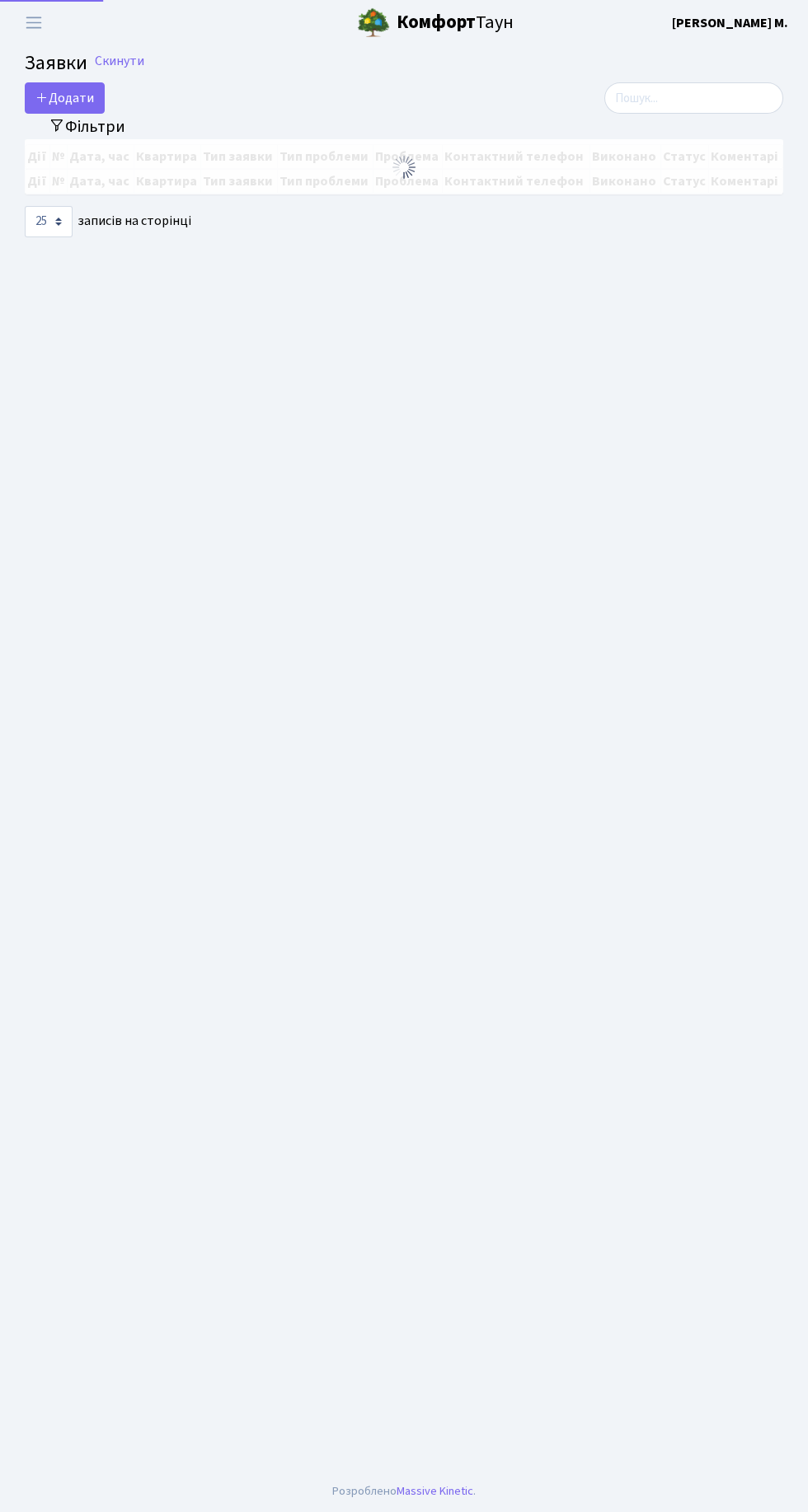
select select "25"
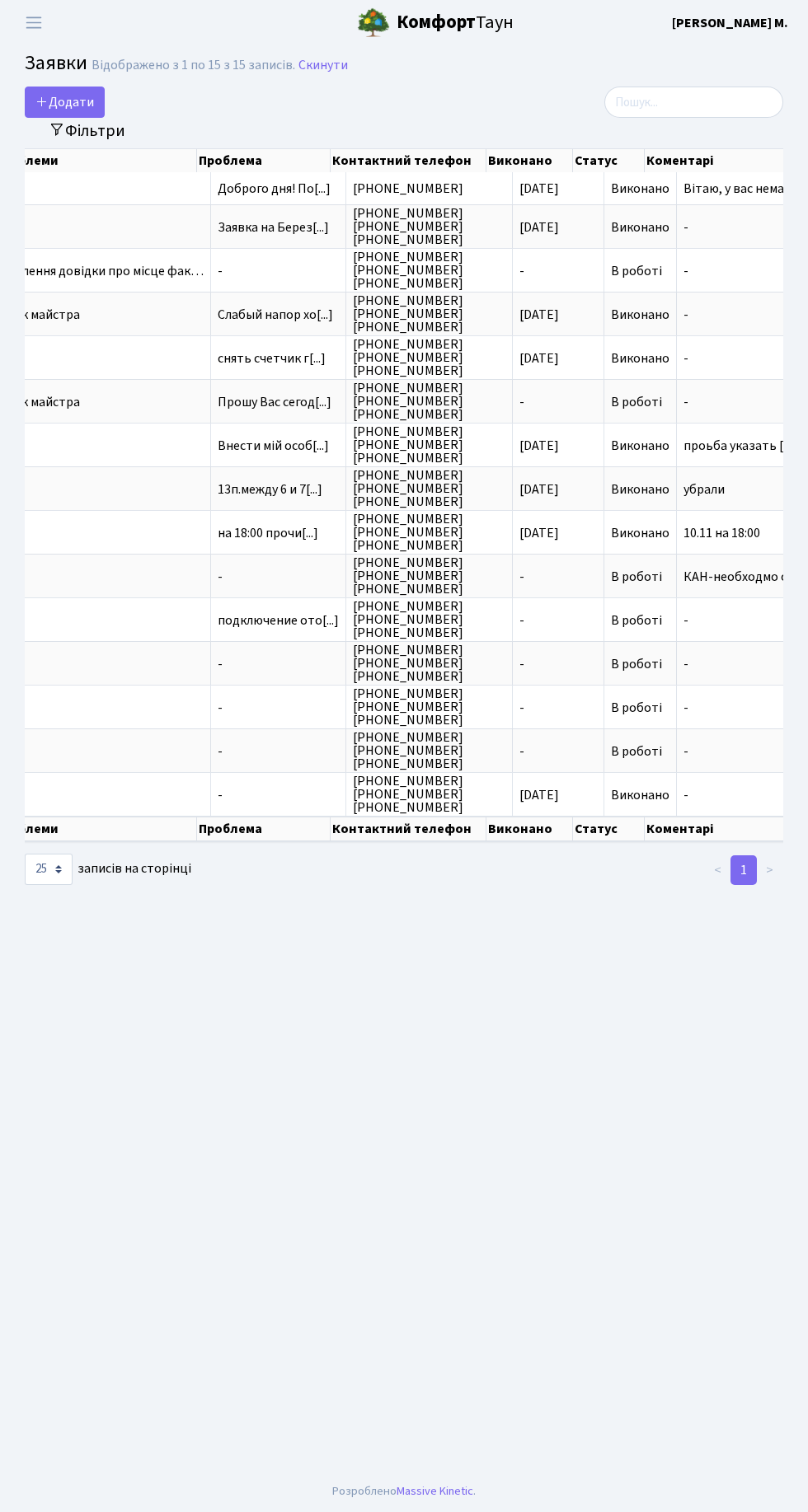
click at [286, 257] on td "-" at bounding box center [279, 270] width 135 height 44
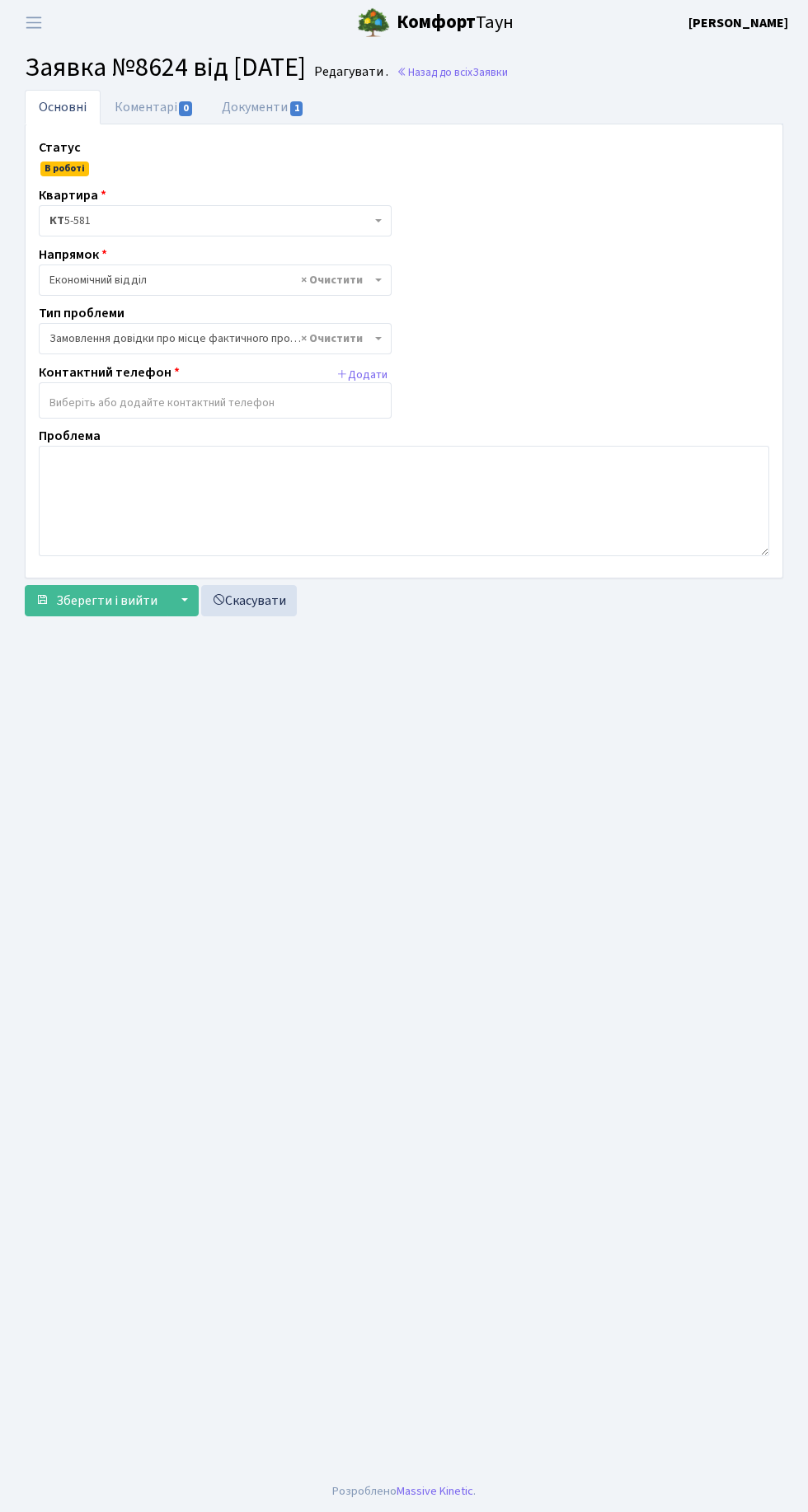
select select "8"
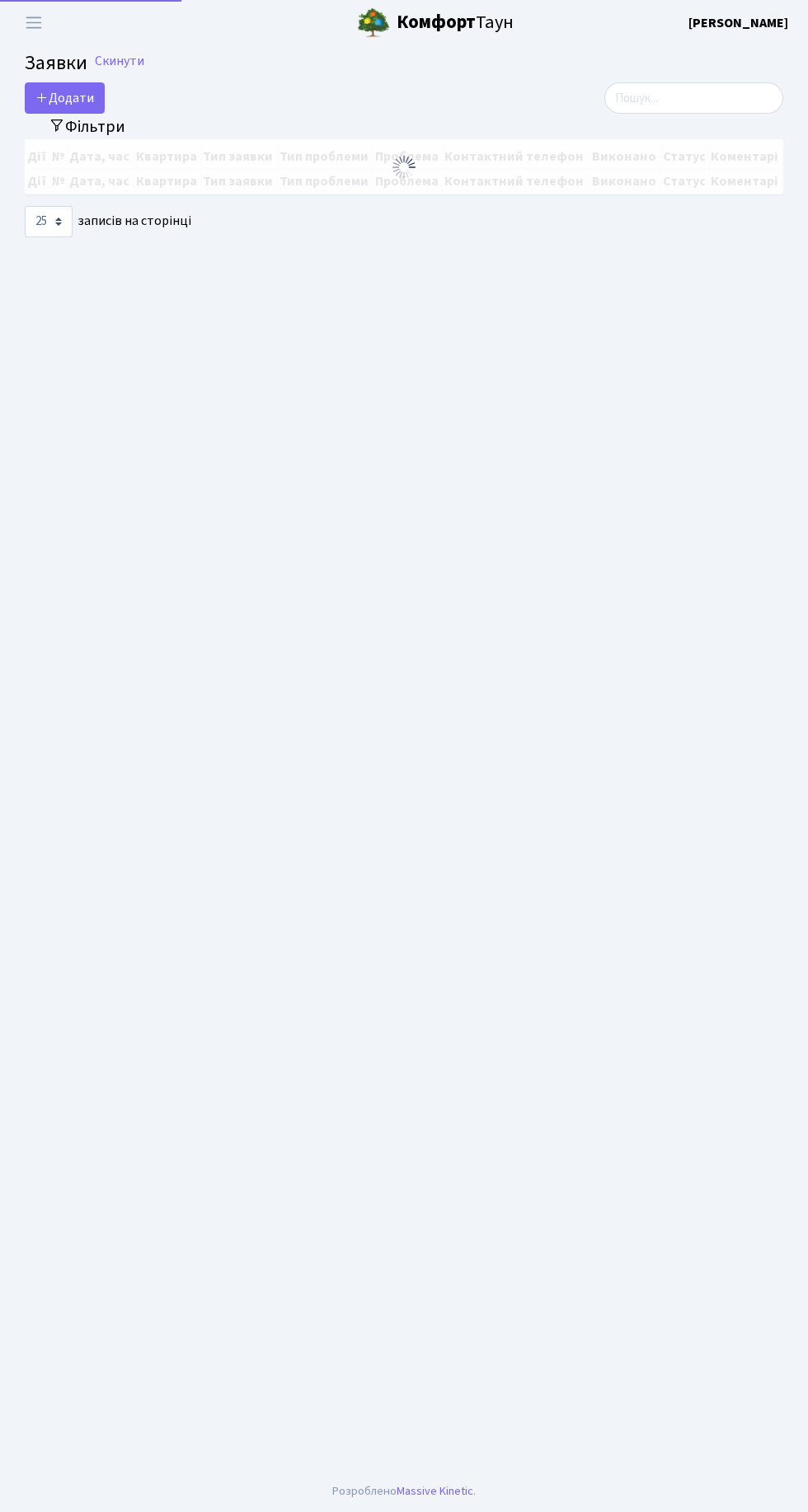
select select "25"
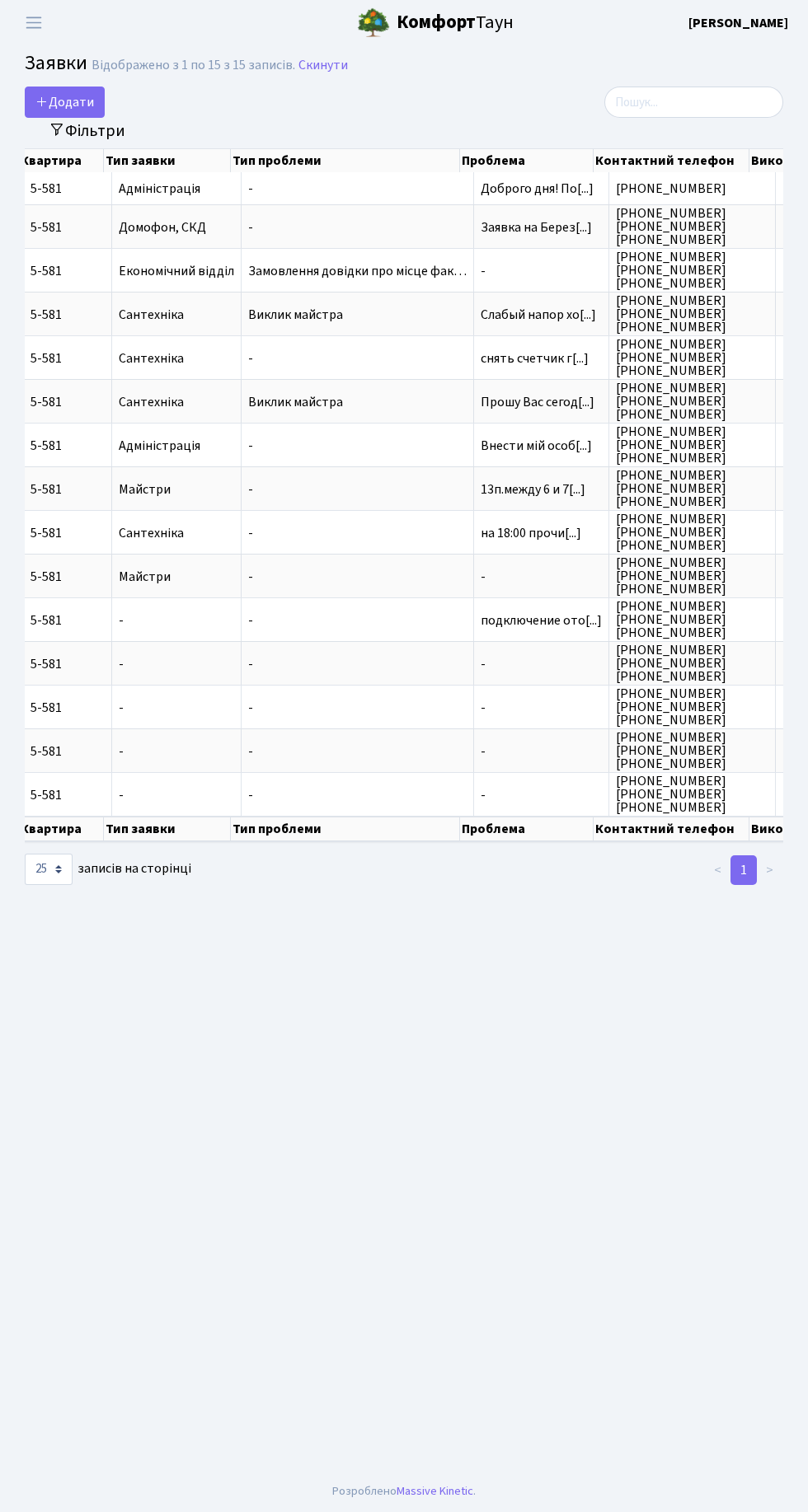
scroll to position [0, 260]
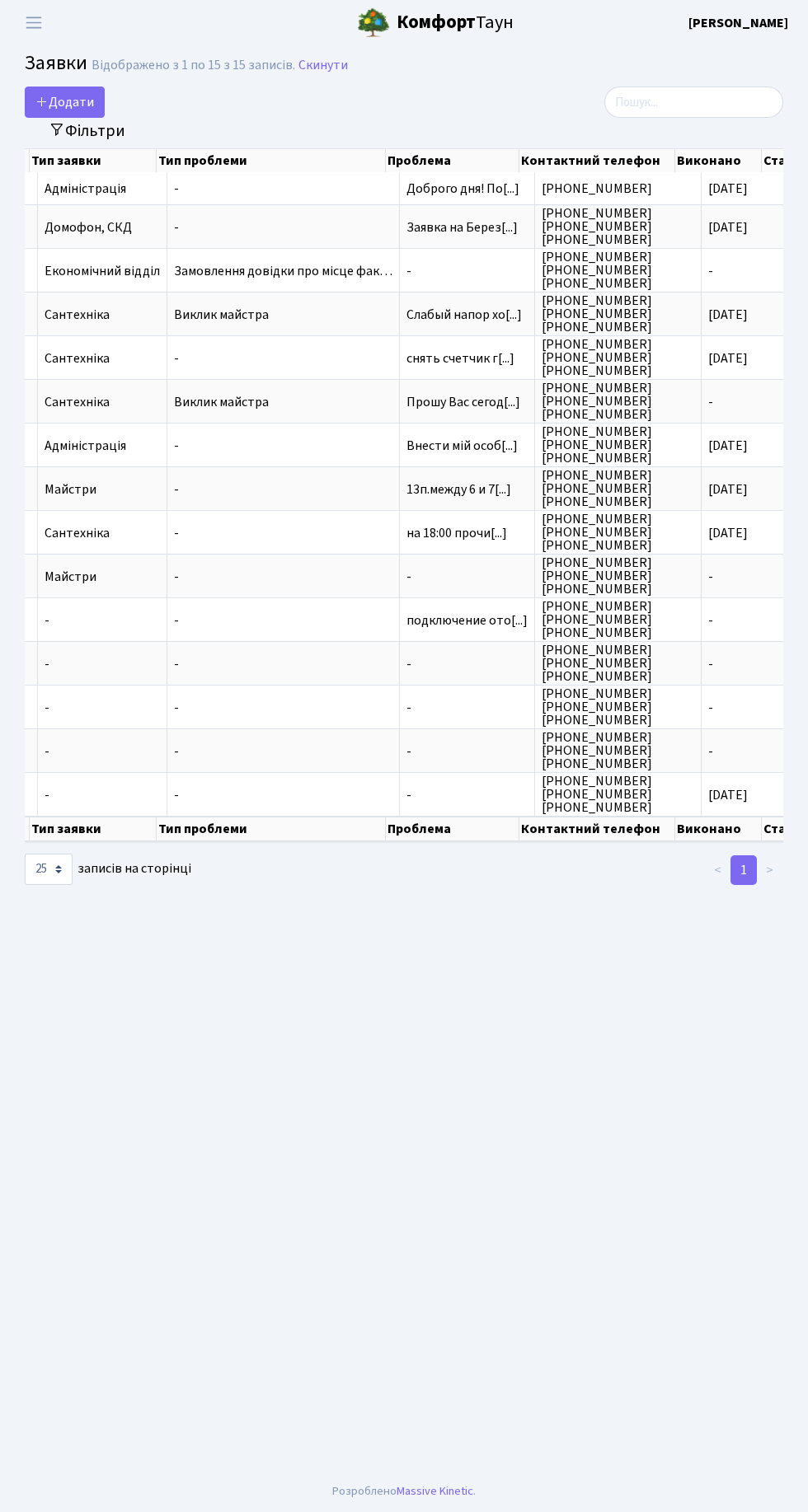
click at [493, 220] on span "Заявка на Берез[...]" at bounding box center [462, 227] width 111 height 18
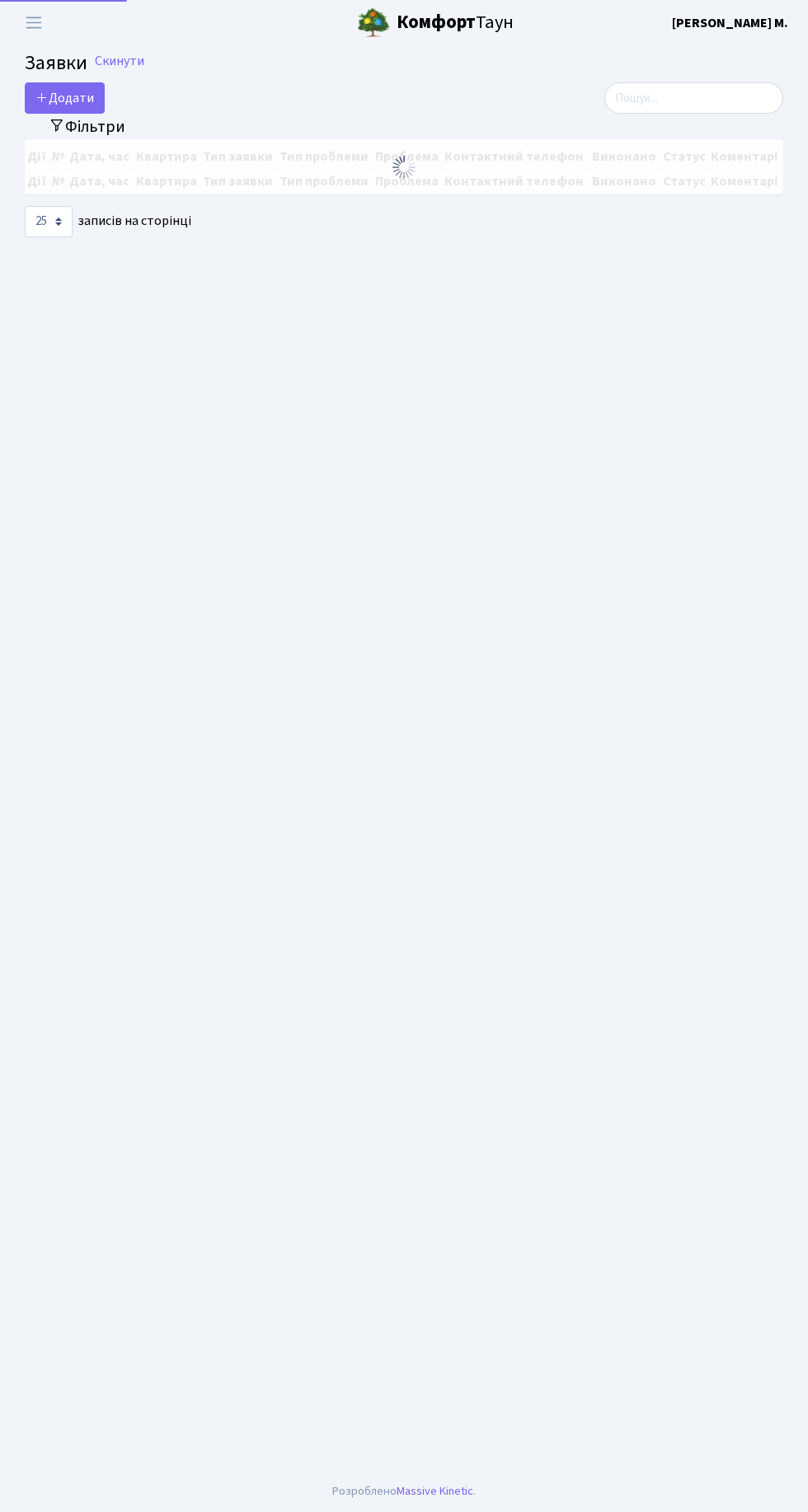
select select "25"
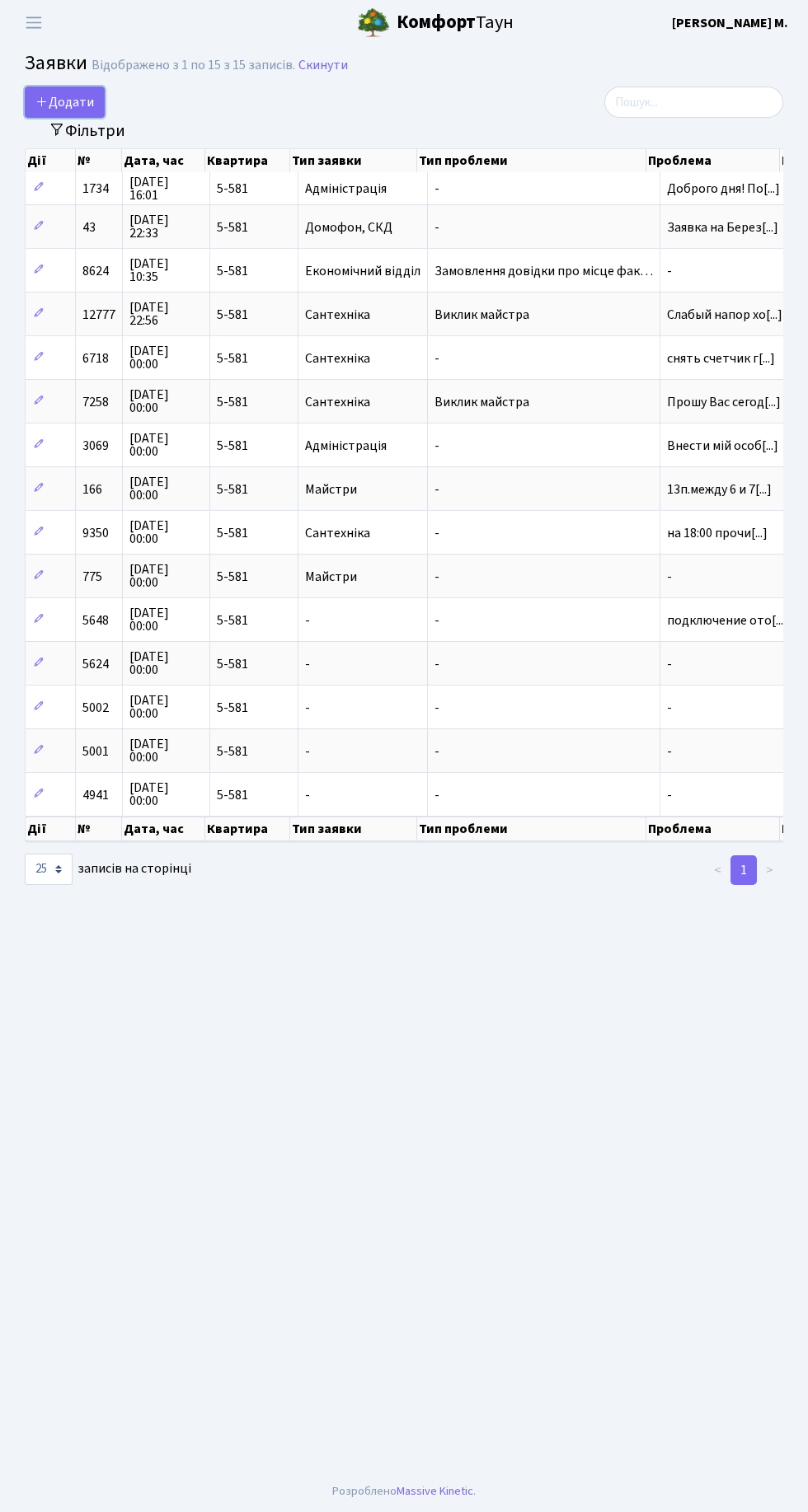
click at [71, 96] on span "Додати" at bounding box center [65, 102] width 59 height 18
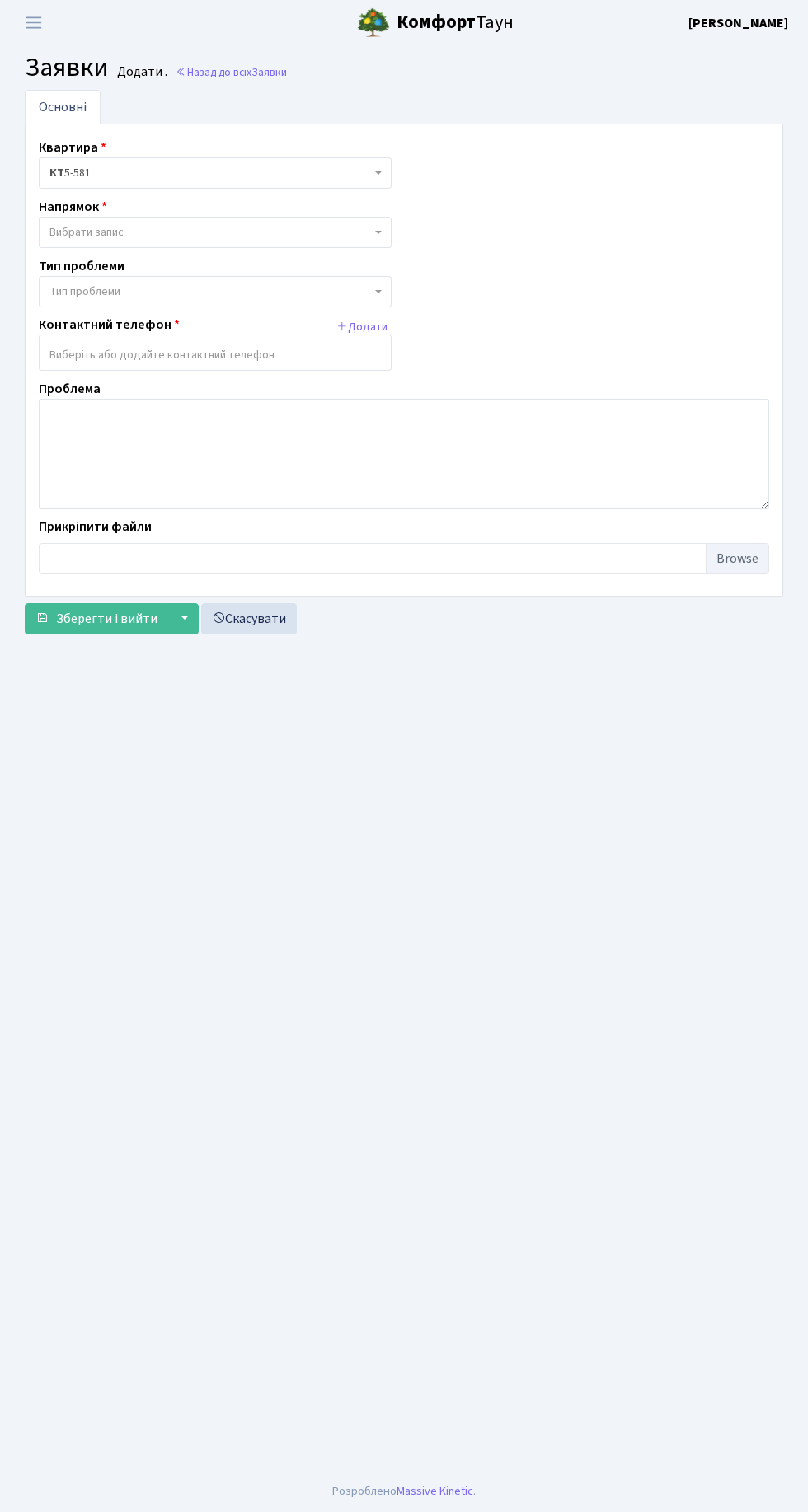
click at [274, 235] on span "Вибрати запис" at bounding box center [210, 232] width 321 height 16
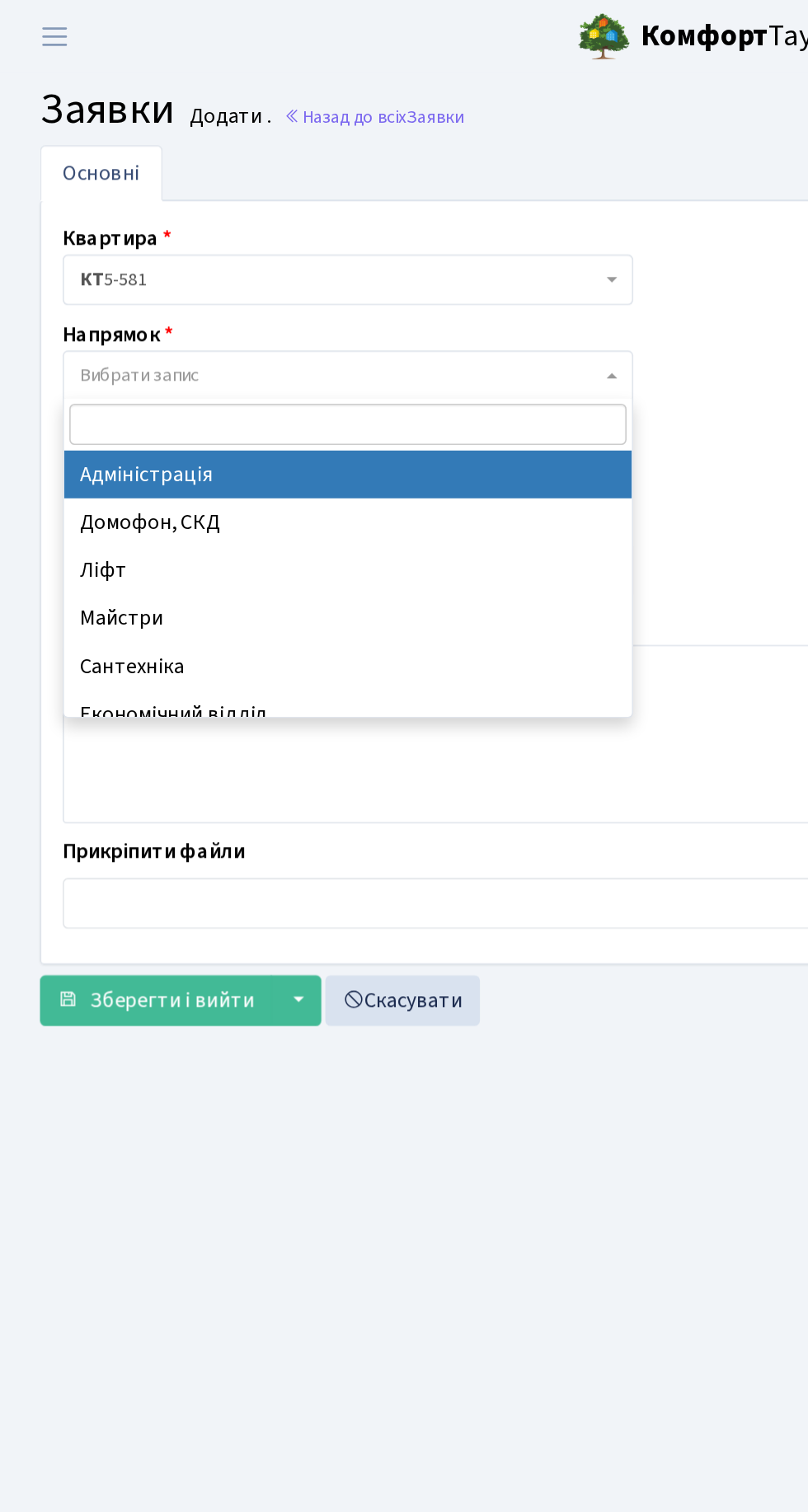
select select "16"
select select
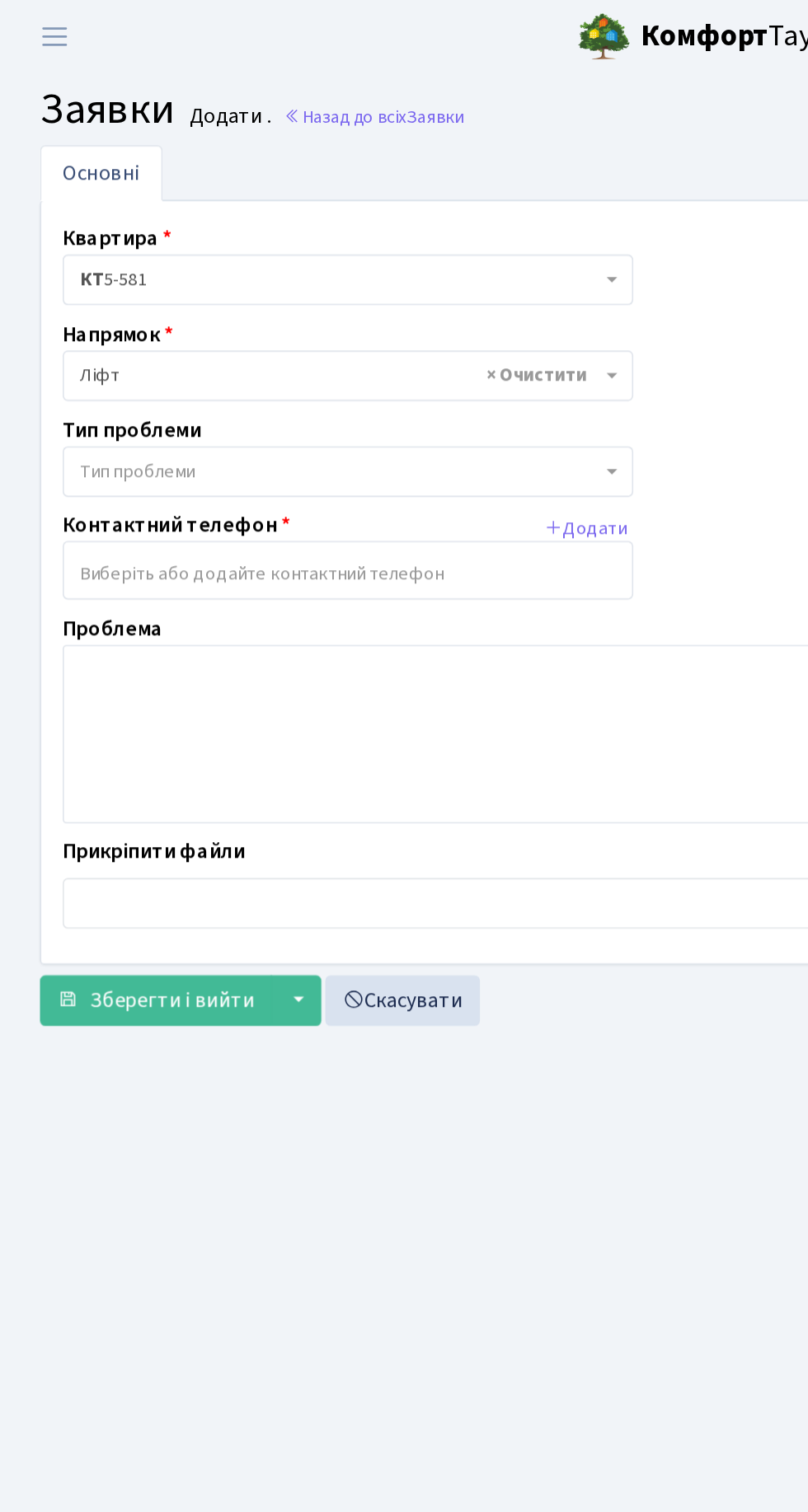
click at [260, 285] on span "Тип проблеми" at bounding box center [210, 291] width 321 height 16
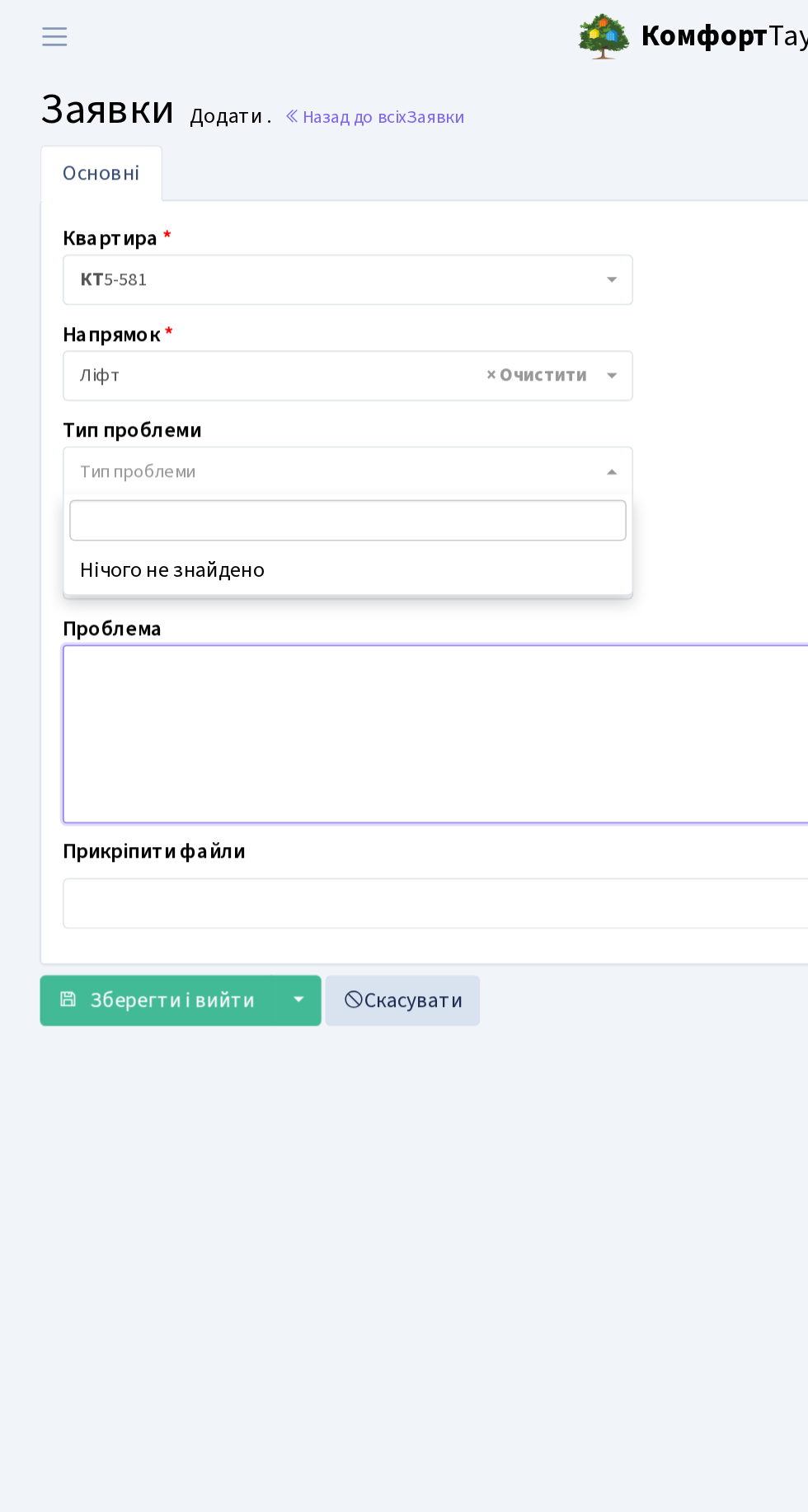
click at [241, 458] on textarea at bounding box center [404, 454] width 730 height 110
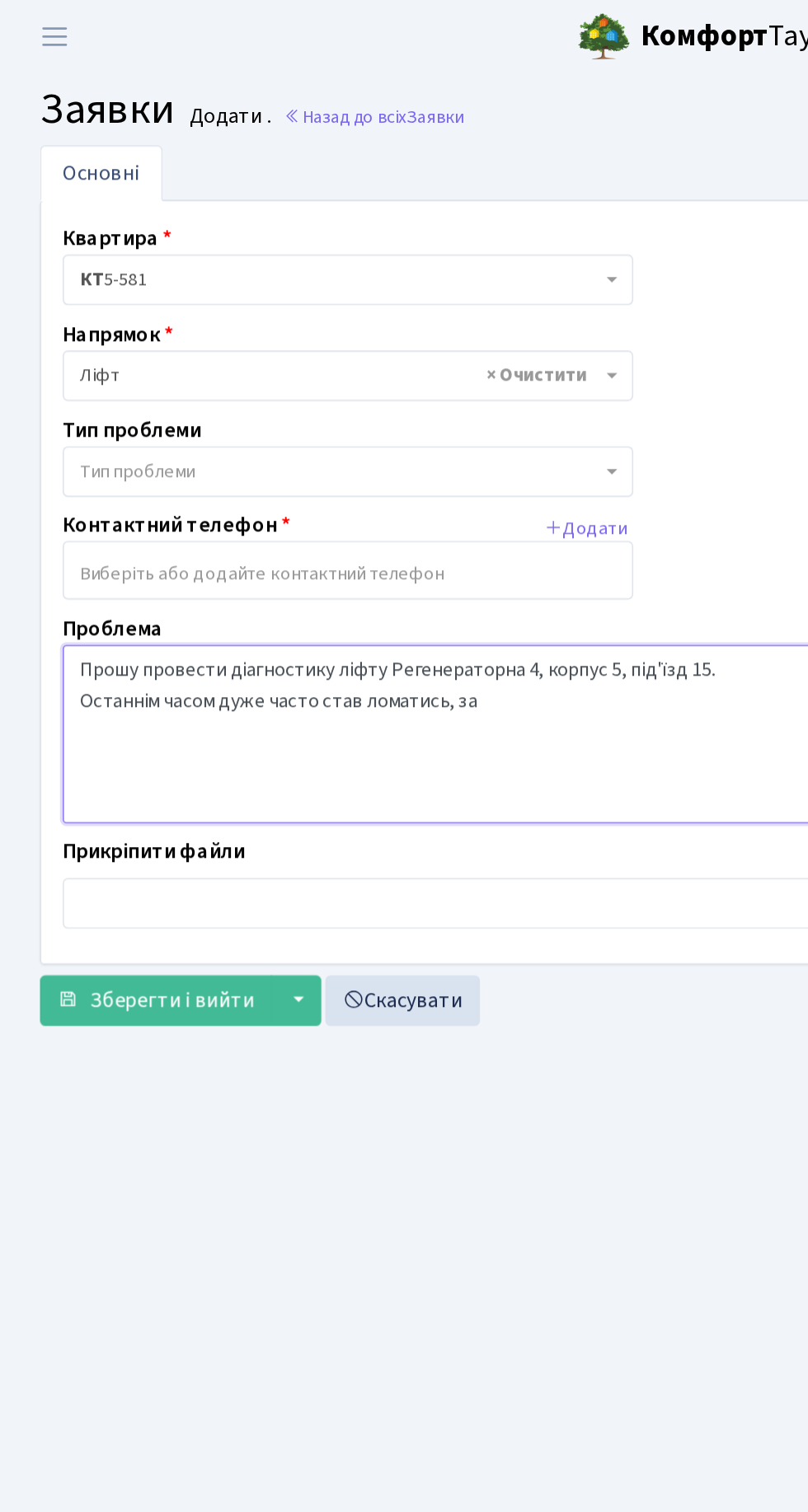
click at [121, 434] on textarea "Прошу провести діагностику ліфту Регенераторна 4, корпус 5, під'їзд 15. Останні…" at bounding box center [404, 454] width 730 height 110
click at [344, 426] on textarea "Прошу провести діагностику ліфту Регенераторна 4, корпус 5, під'їзд 15. Останні…" at bounding box center [404, 454] width 730 height 110
type textarea "Прошу провести діагностику ліфту Регенераторна 4, корпус 5, під'їзд 15. Останні…"
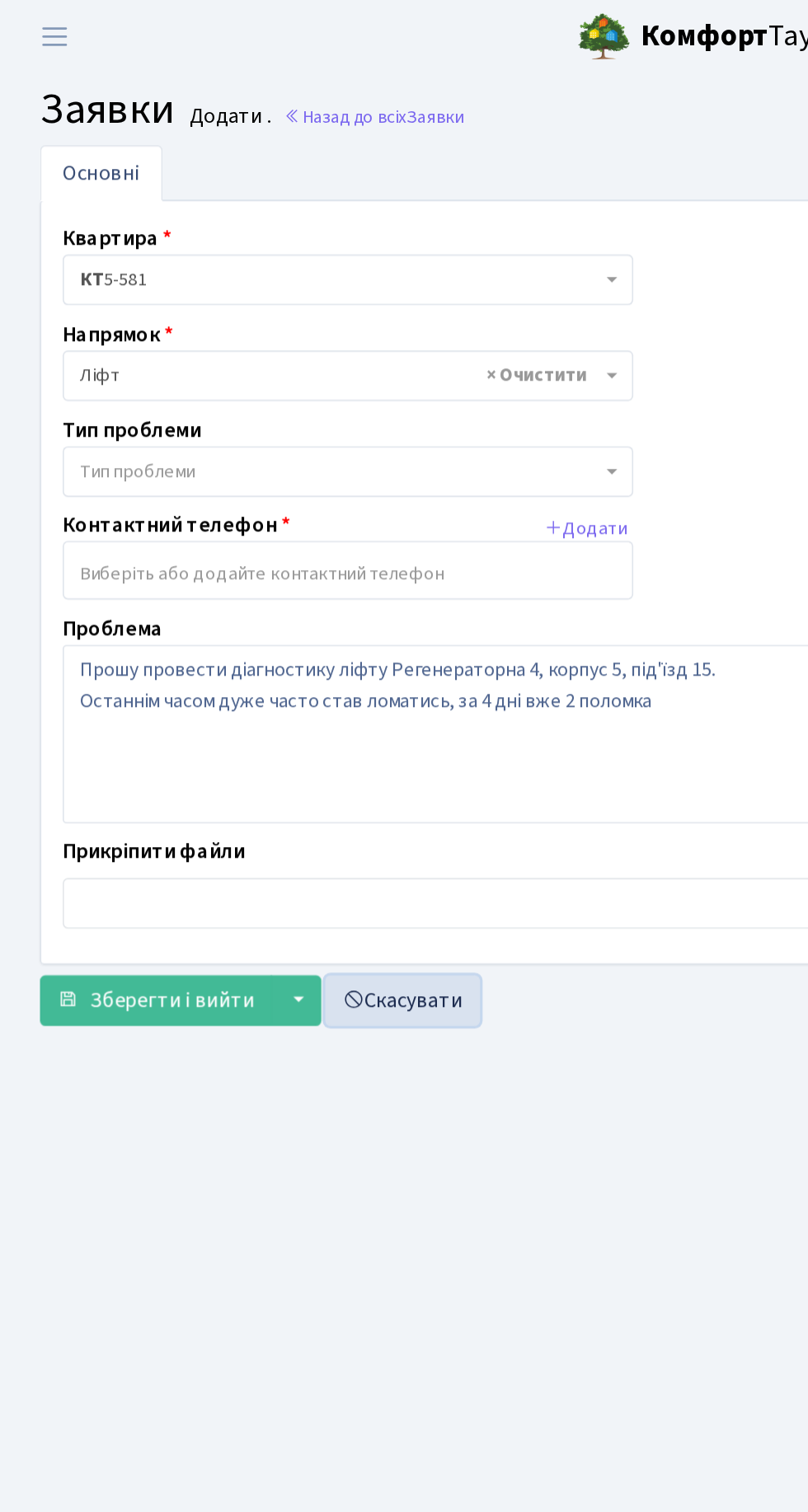
click at [247, 623] on link "Скасувати" at bounding box center [249, 619] width 96 height 31
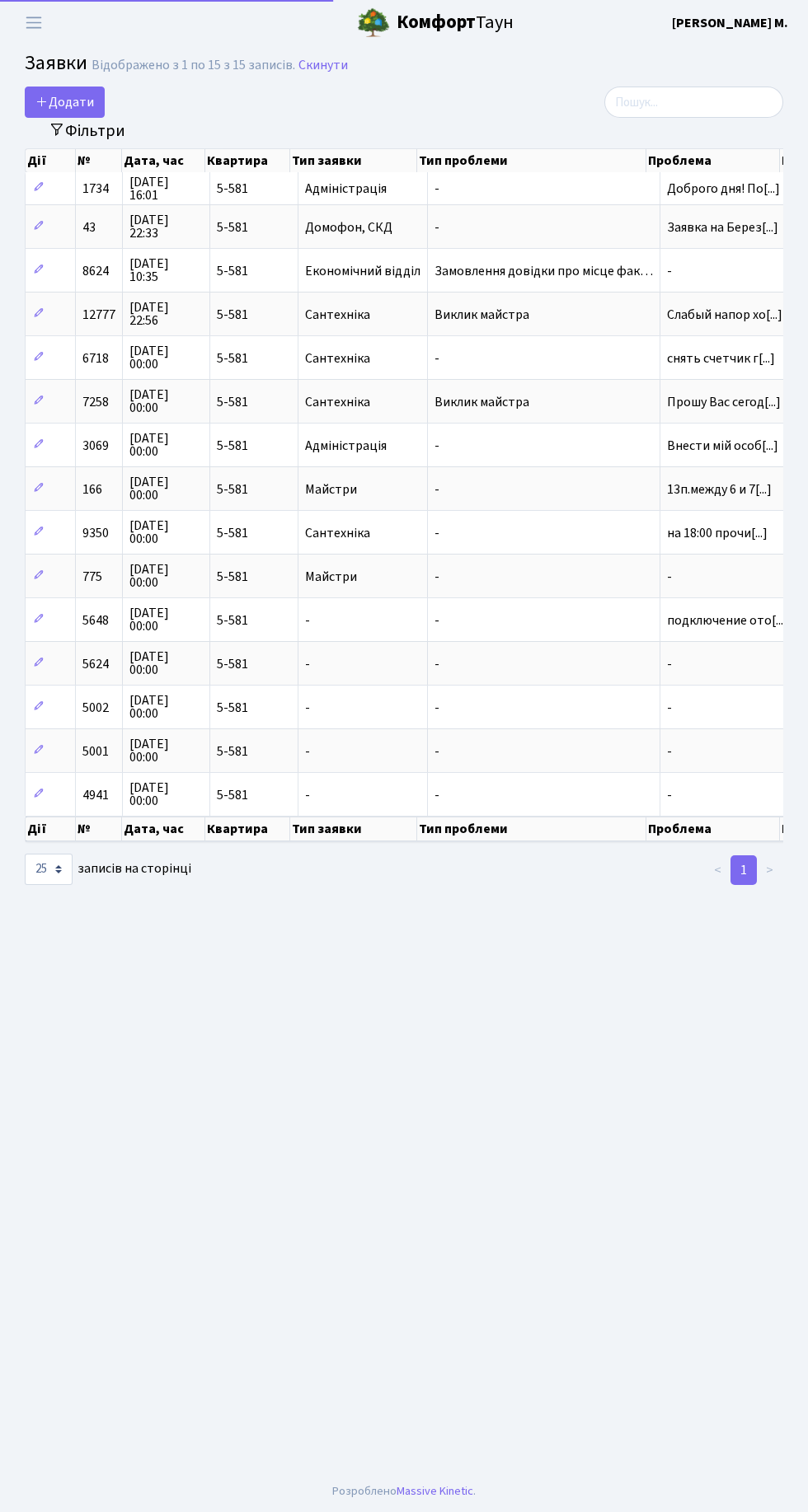
select select "25"
